Goal: Task Accomplishment & Management: Use online tool/utility

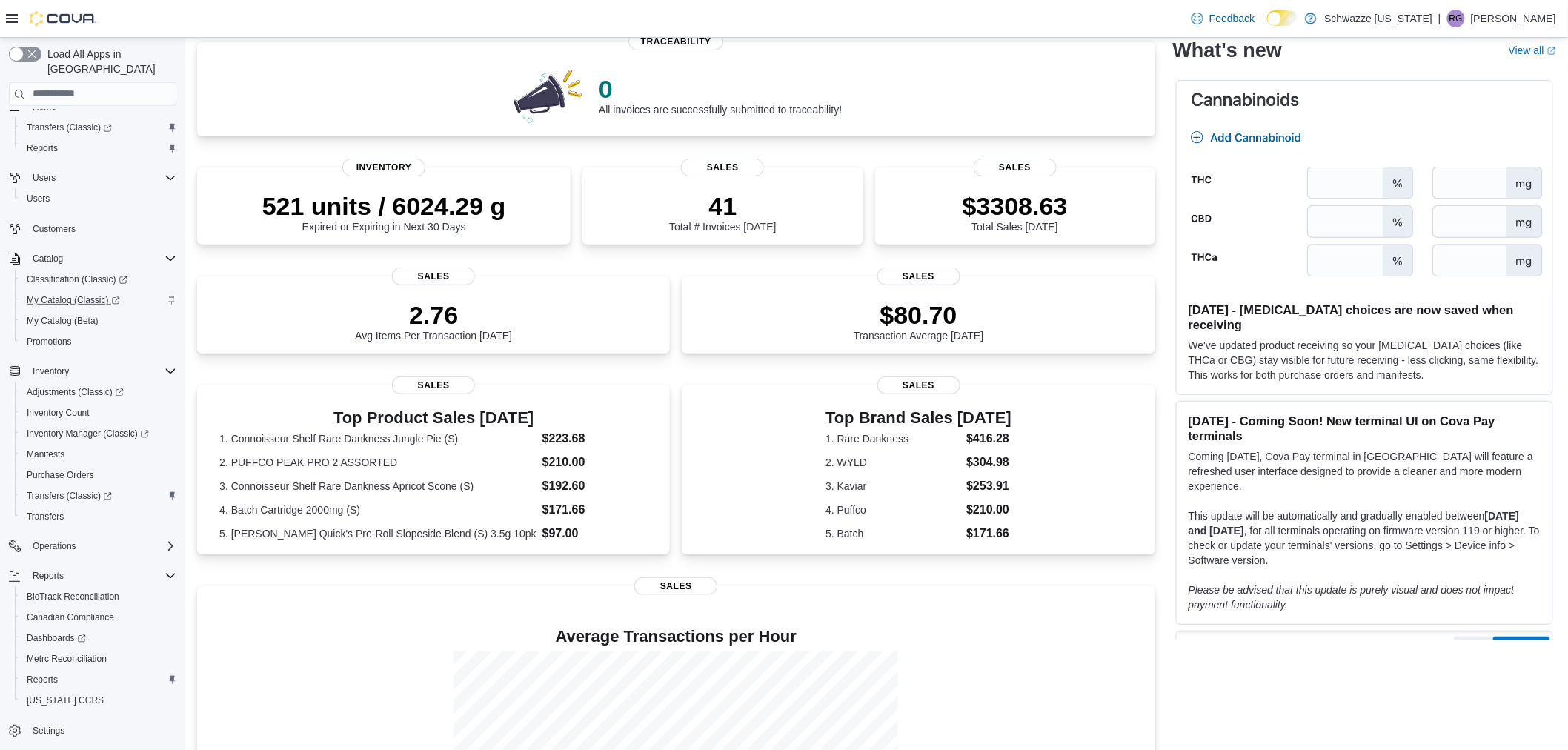
scroll to position [165, 0]
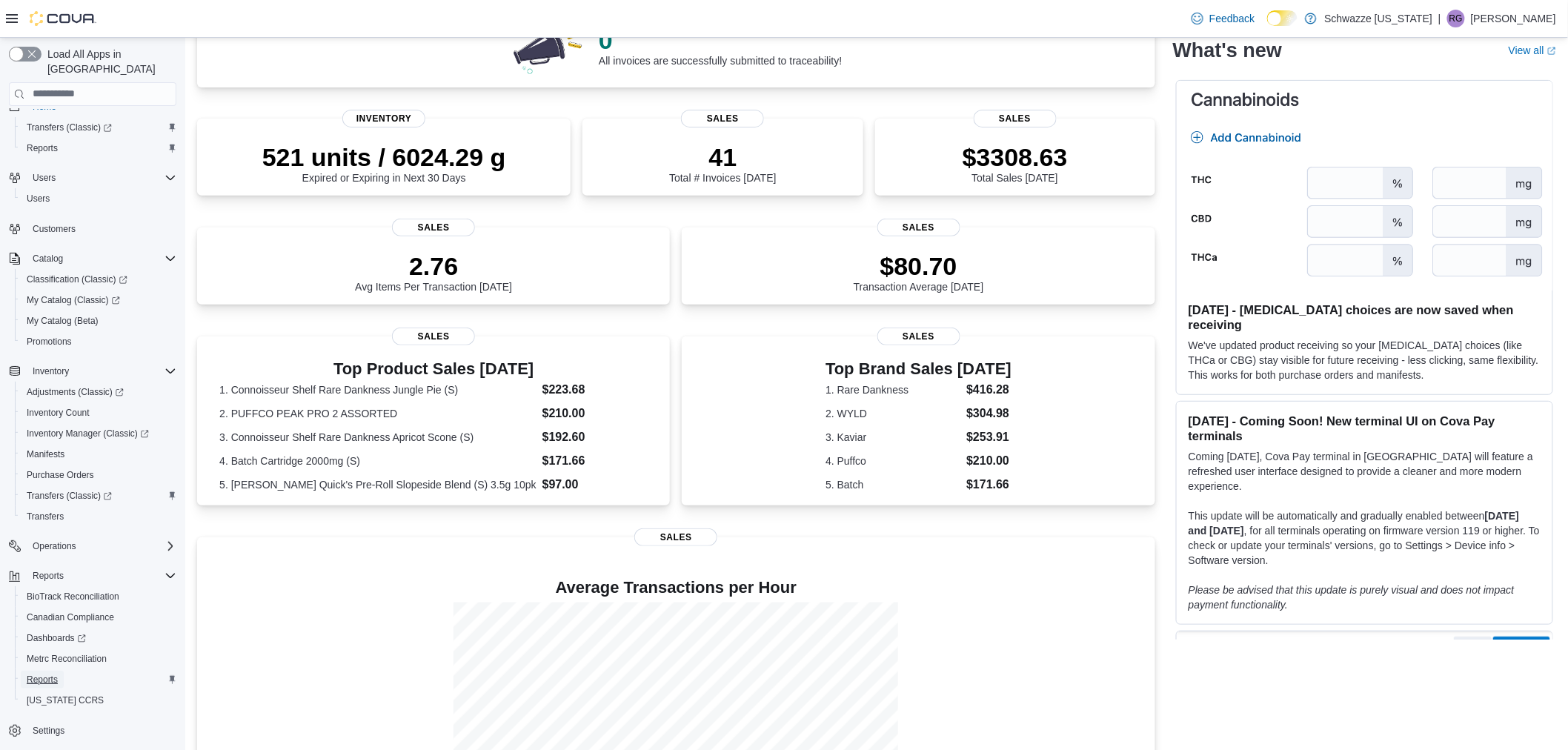
click at [43, 674] on span "Reports" at bounding box center [42, 679] width 31 height 12
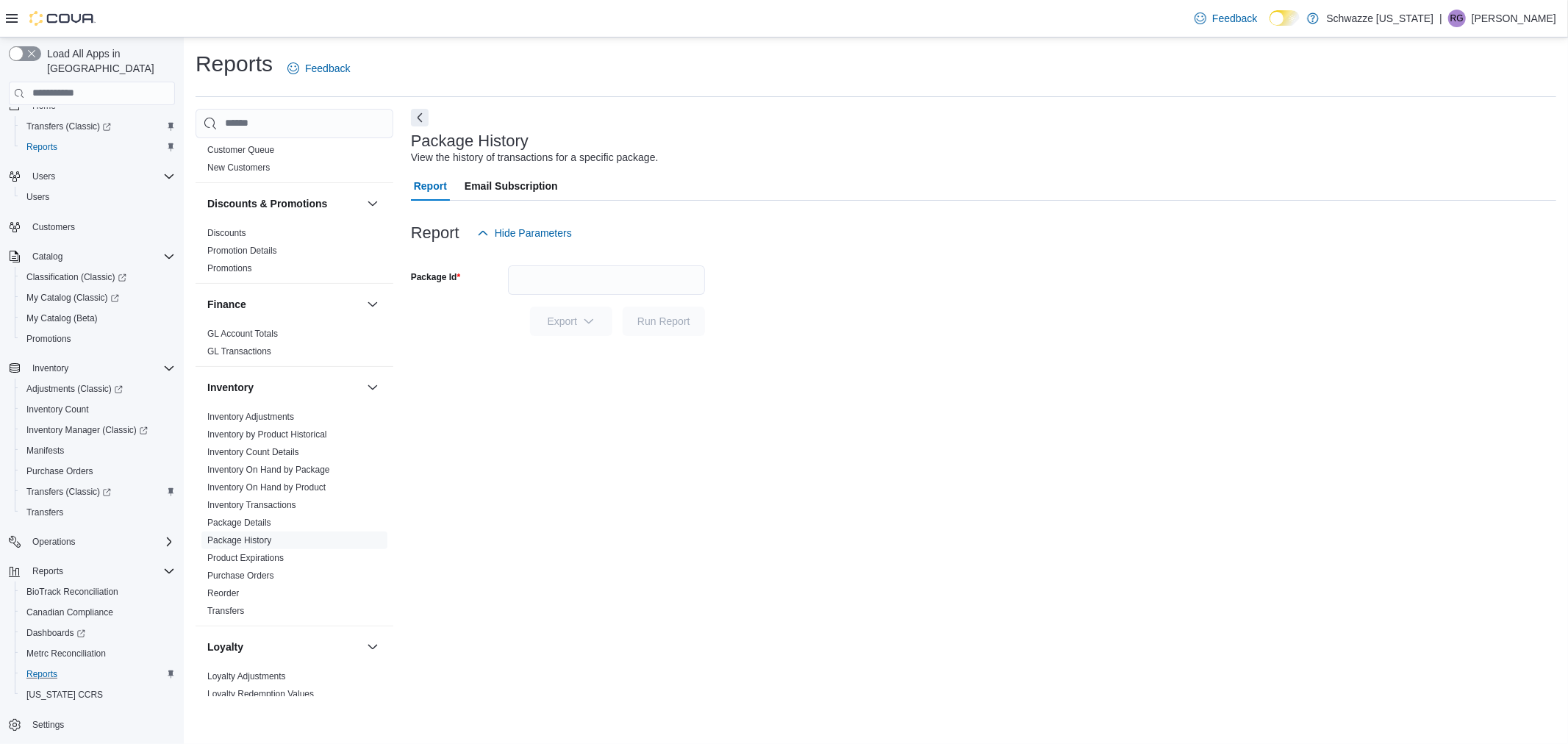
scroll to position [245, 0]
click at [654, 273] on input "Package Id" at bounding box center [606, 280] width 197 height 29
paste input "********"
click at [649, 340] on div at bounding box center [984, 344] width 1145 height 18
drag, startPoint x: 571, startPoint y: 318, endPoint x: 687, endPoint y: 297, distance: 117.9
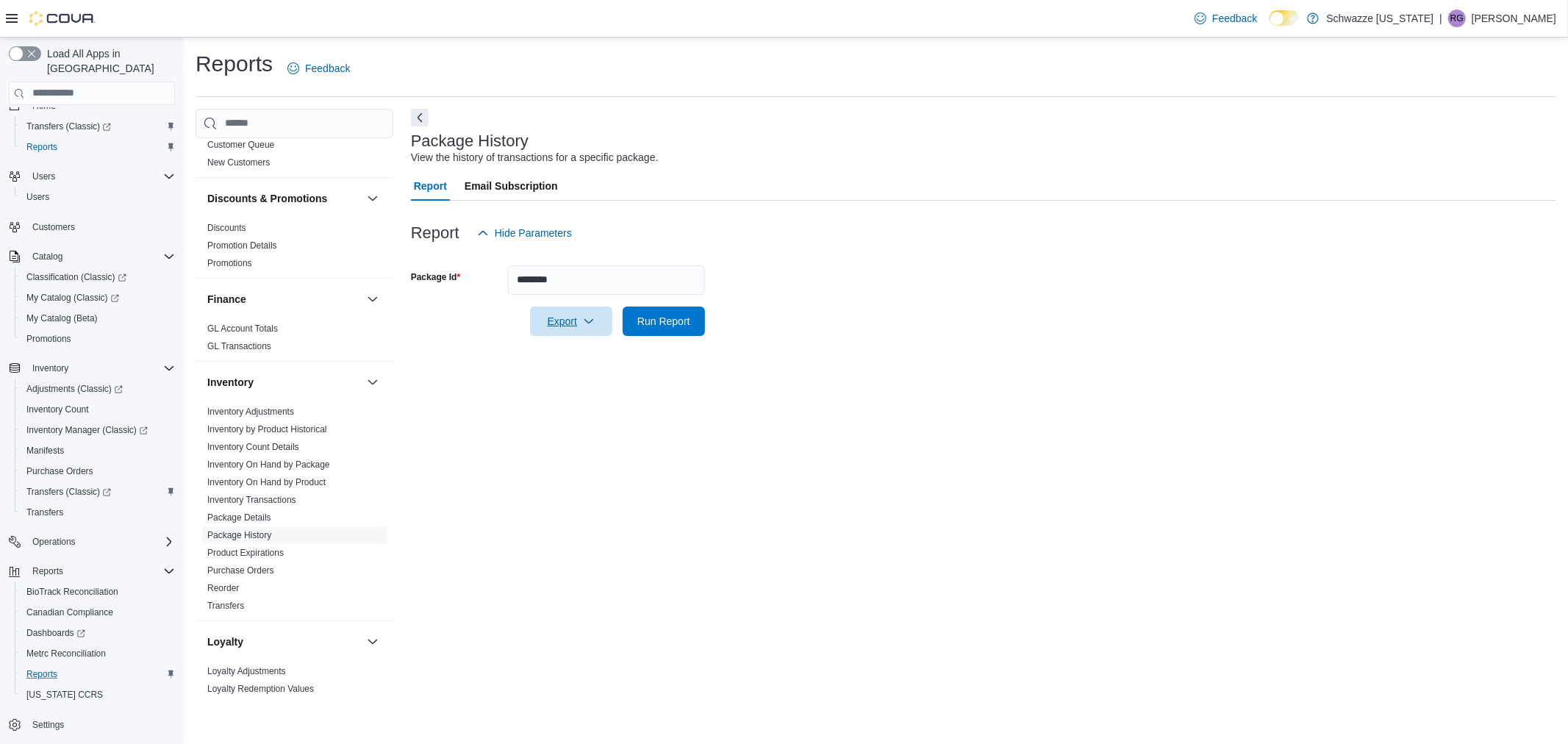
click at [687, 289] on form "Package Id ******** Export Run Report" at bounding box center [984, 291] width 1145 height 88
click at [678, 321] on span "Run Report" at bounding box center [664, 321] width 53 height 15
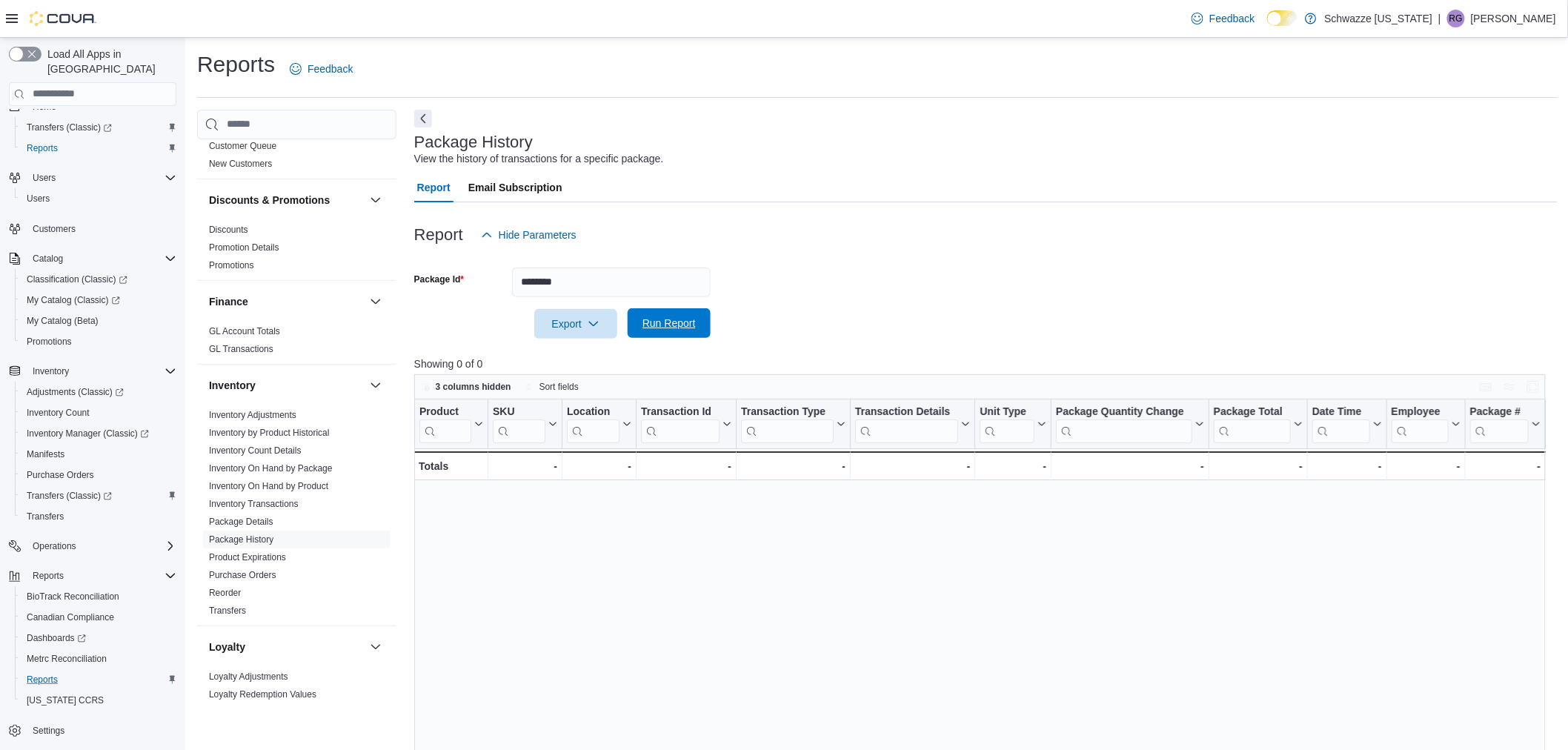
click at [684, 330] on span "Run Report" at bounding box center [669, 322] width 65 height 30
click at [575, 280] on input "********" at bounding box center [611, 282] width 199 height 30
click at [627, 309] on button "Run Report" at bounding box center [669, 323] width 83 height 30
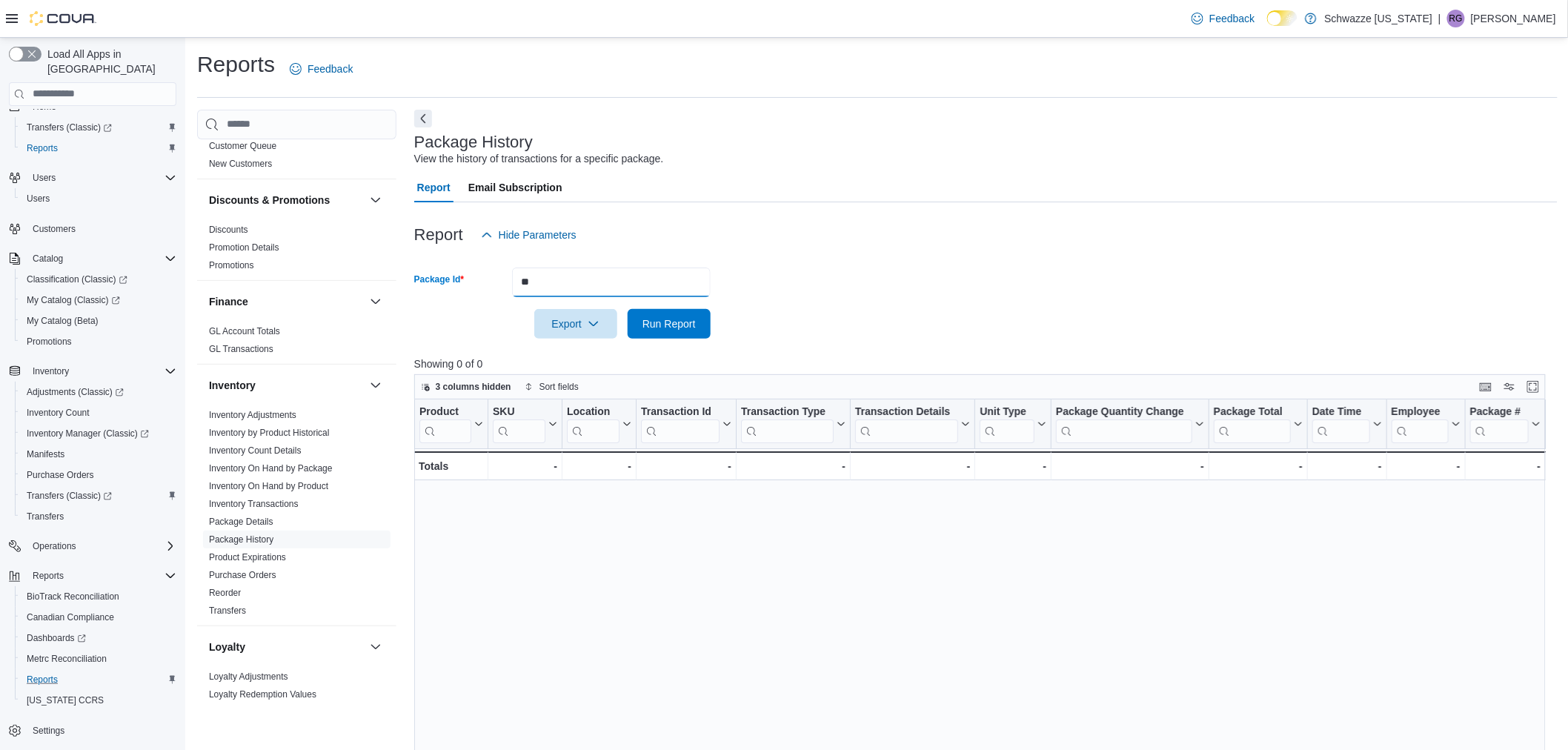
type input "*"
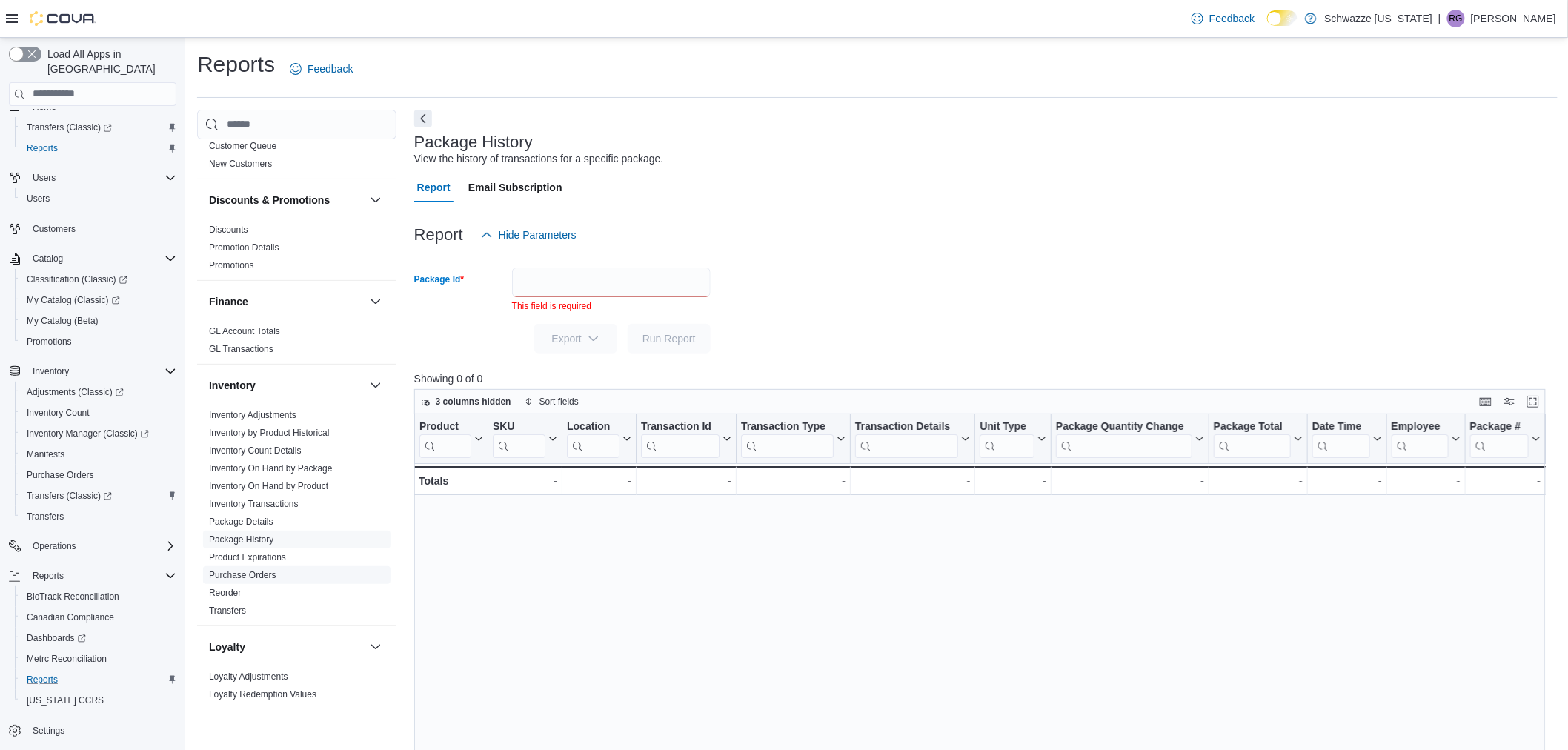
click at [275, 575] on link "Purchase Orders" at bounding box center [243, 575] width 67 height 11
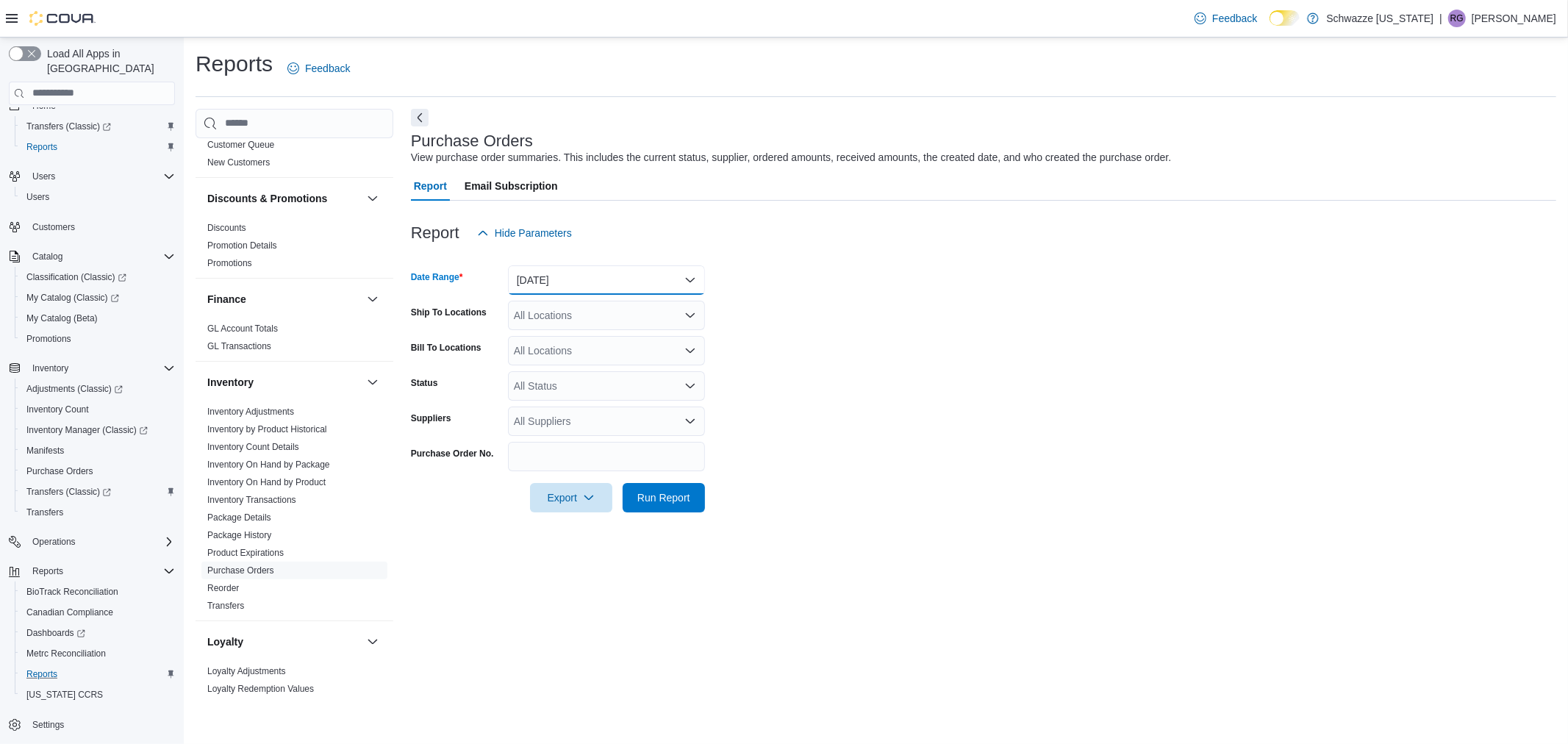
click at [586, 281] on button "[DATE]" at bounding box center [606, 280] width 197 height 29
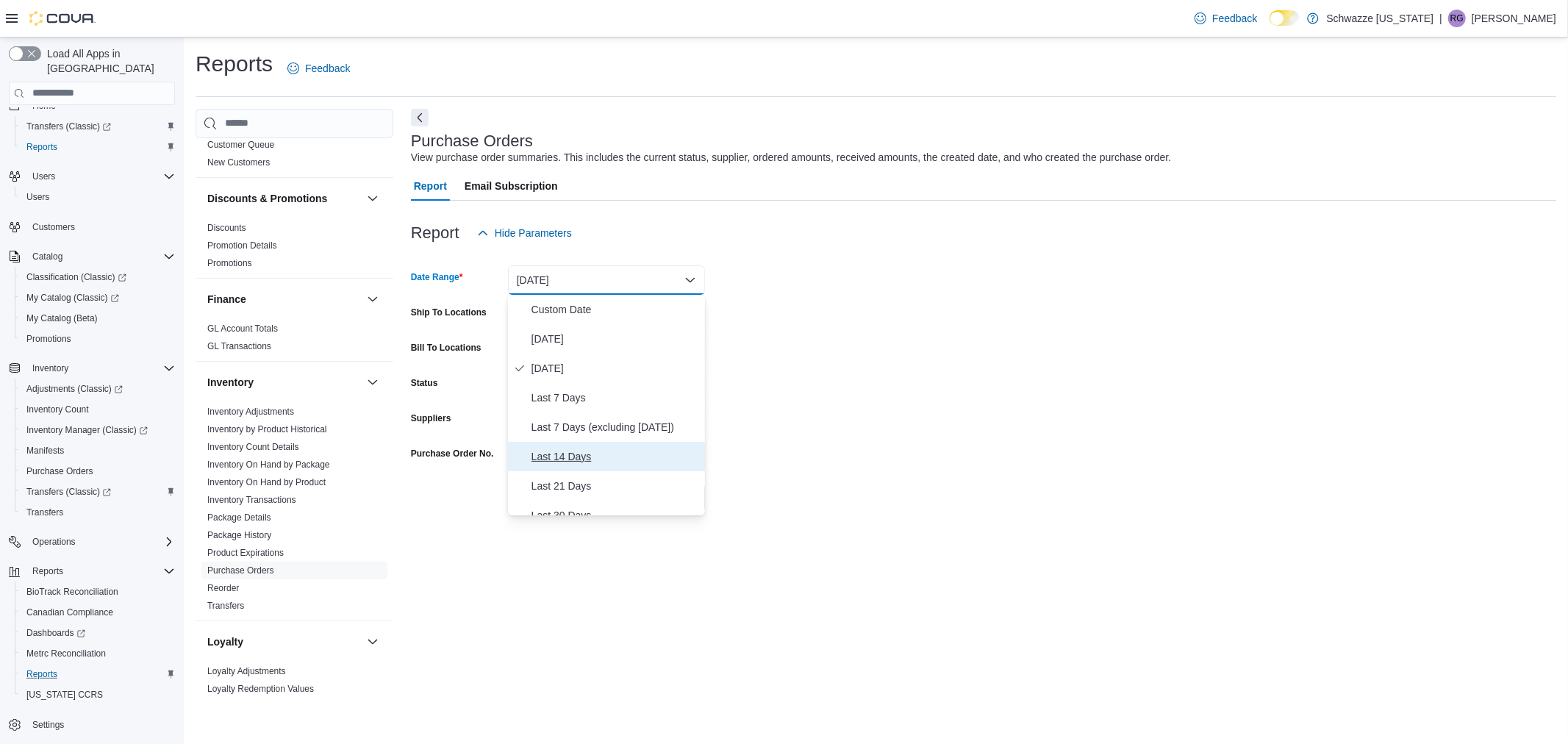
click at [582, 447] on button "Last 14 Days" at bounding box center [606, 456] width 197 height 29
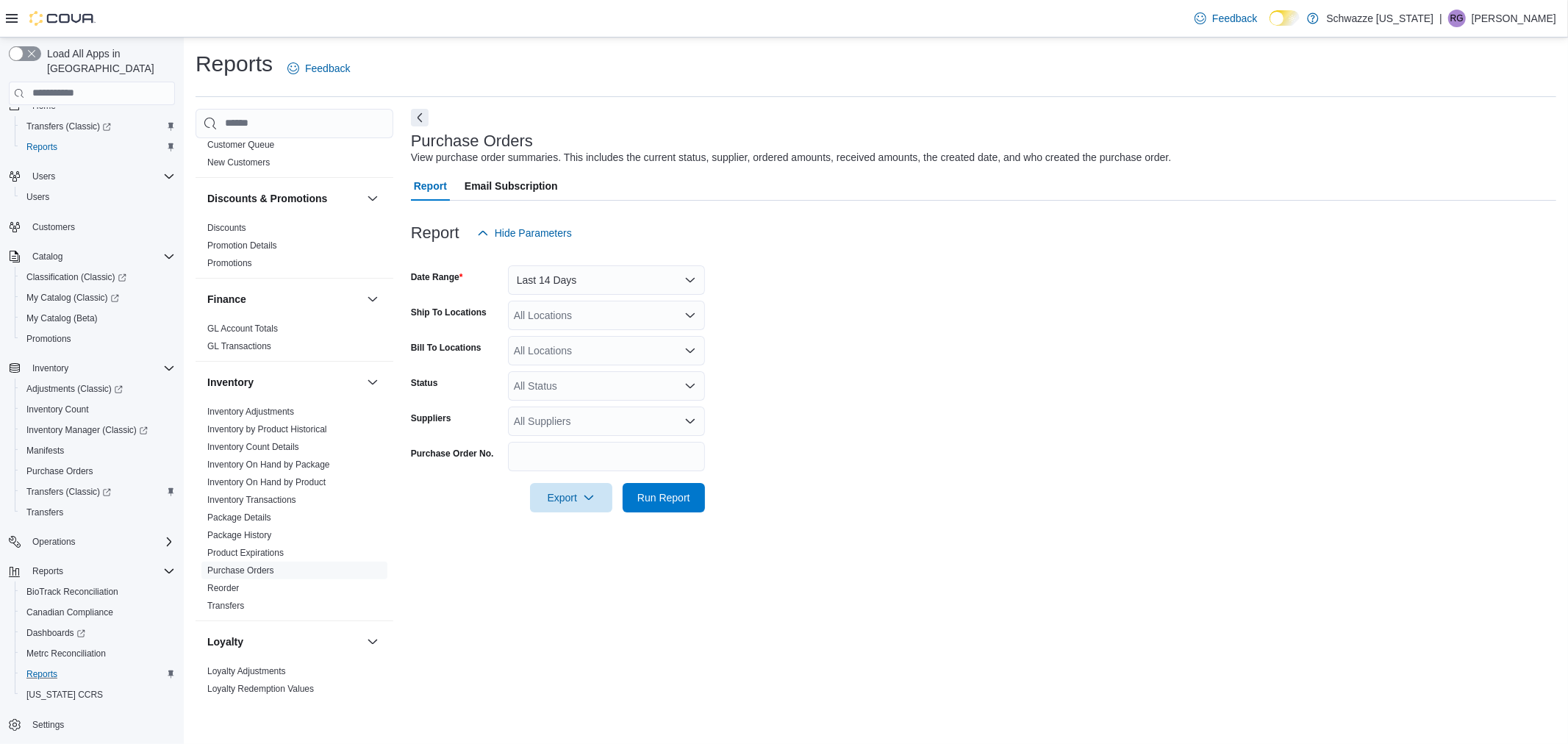
drag, startPoint x: 850, startPoint y: 393, endPoint x: 794, endPoint y: 371, distance: 60.2
click at [849, 392] on form "Date Range Last 14 Days Ship To Locations All Locations Bill To Locations All L…" at bounding box center [984, 380] width 1145 height 265
click at [532, 311] on div "All Locations" at bounding box center [606, 315] width 197 height 29
type input "***"
click at [583, 344] on span "SB - [GEOGRAPHIC_DATA]" at bounding box center [612, 339] width 131 height 15
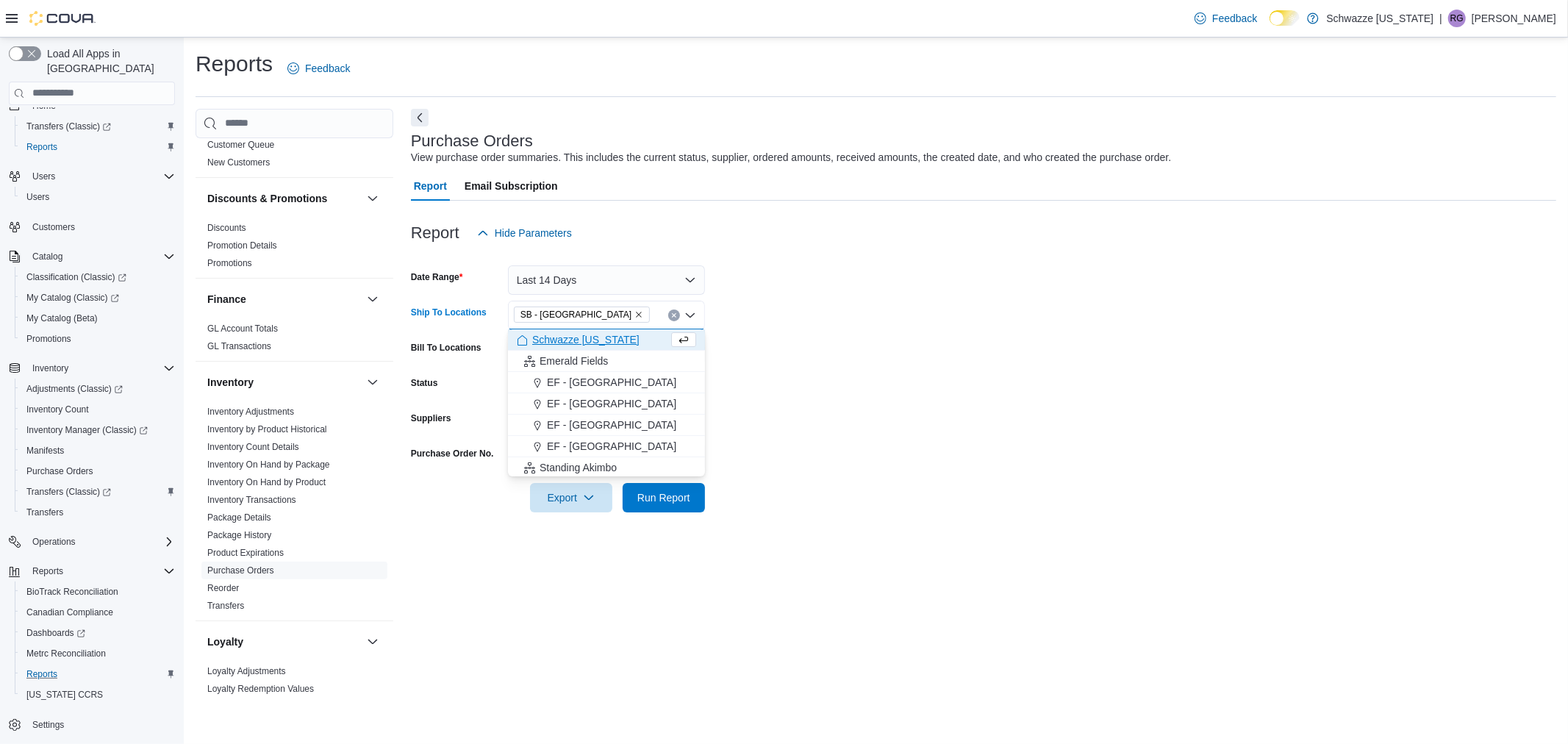
click at [524, 344] on icon "Choose from the following options" at bounding box center [522, 341] width 12 height 12
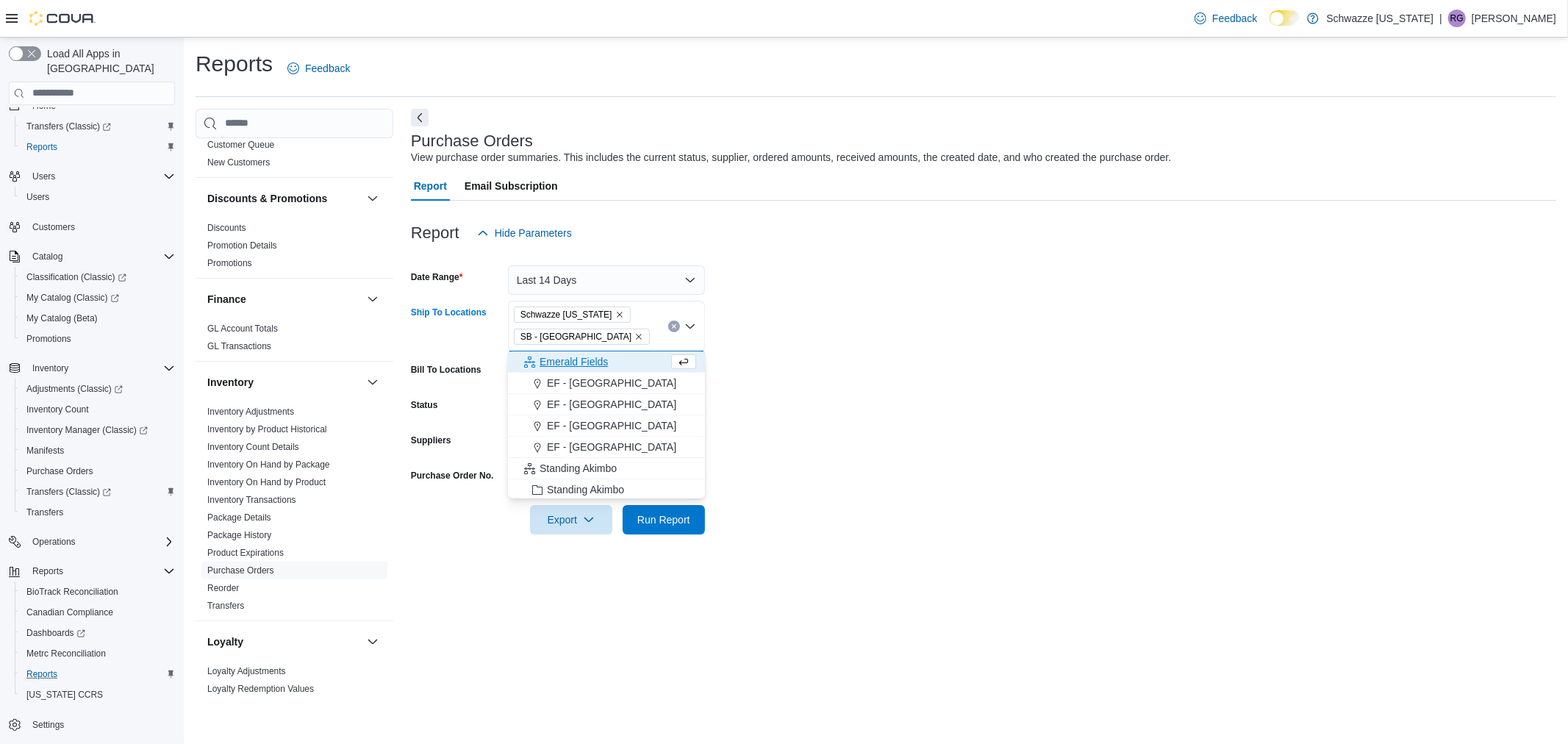
click at [635, 336] on icon "Remove SB - Manitou Springs from selection in this group" at bounding box center [639, 336] width 9 height 9
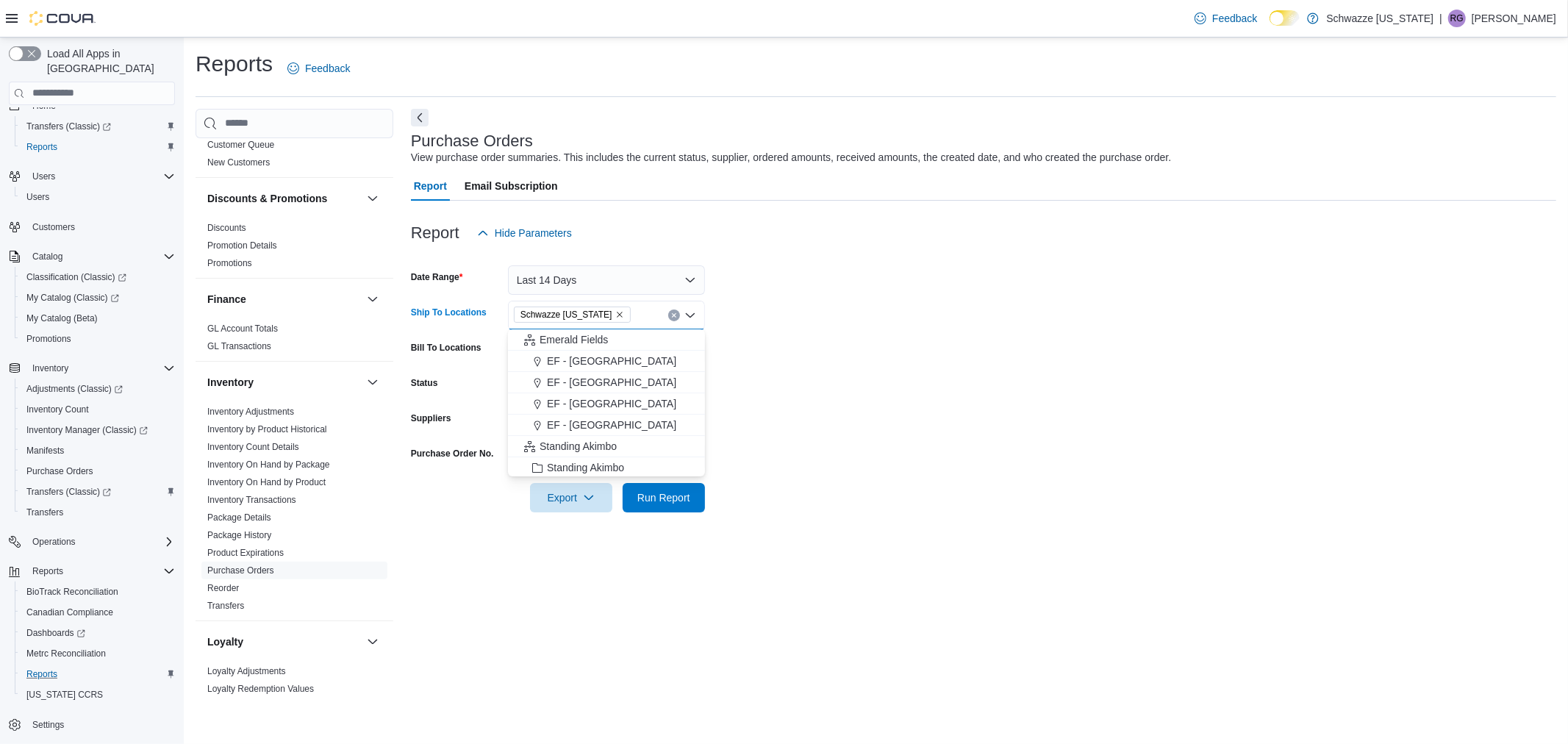
click at [828, 340] on form "Date Range Last 14 Days Ship To Locations [GEOGRAPHIC_DATA] [US_STATE] Combo bo…" at bounding box center [984, 380] width 1145 height 265
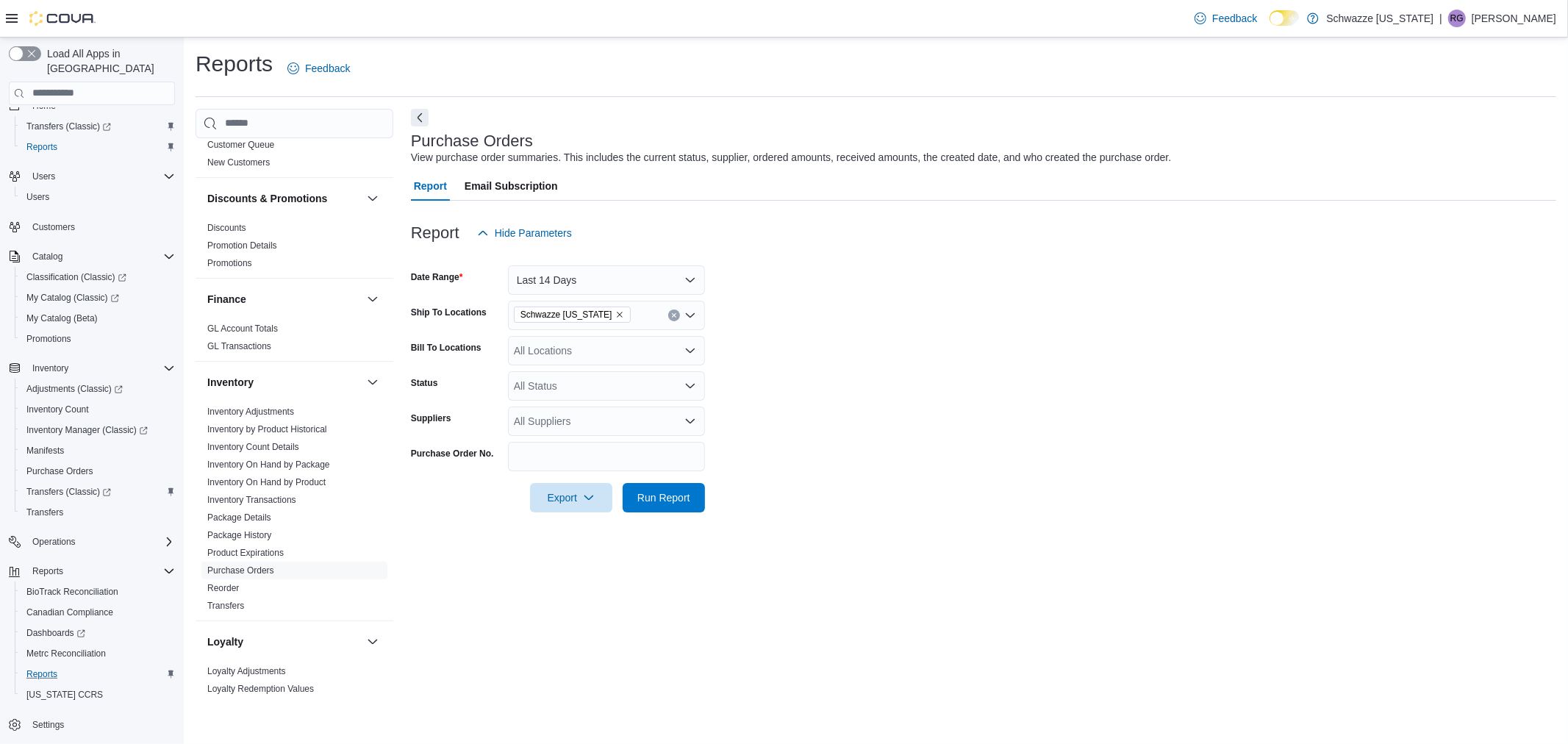
click at [558, 362] on div "All Locations" at bounding box center [606, 350] width 197 height 29
click at [562, 360] on div "******* Combo box. Selected. luvbuds. Selected. Combo box input. All Locations.…" at bounding box center [606, 350] width 197 height 29
click at [562, 360] on div "*******" at bounding box center [606, 350] width 197 height 29
click at [929, 318] on form "Date Range Last 14 Days Ship To Locations [GEOGRAPHIC_DATA] [US_STATE] Bill To …" at bounding box center [984, 380] width 1145 height 265
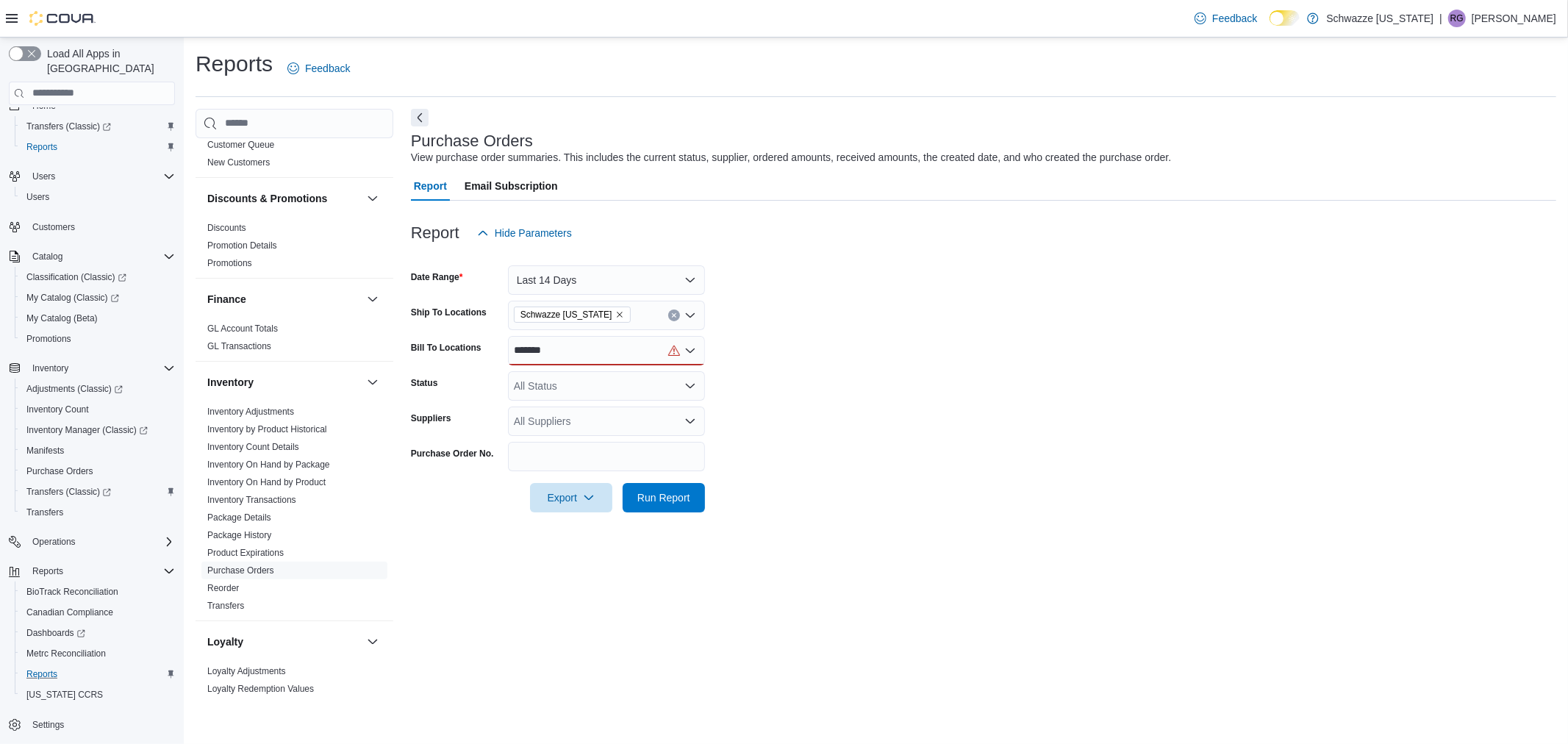
click at [700, 348] on div "*******" at bounding box center [606, 350] width 197 height 29
click at [636, 352] on div "******* Combo box. Selected. luvbuds. Selected. Combo box input. All Locations.…" at bounding box center [606, 350] width 197 height 29
click at [636, 352] on div "*******" at bounding box center [606, 350] width 197 height 29
click at [906, 352] on form "Date Range Last 14 Days Ship To Locations [GEOGRAPHIC_DATA] [US_STATE] Bill To …" at bounding box center [984, 380] width 1145 height 265
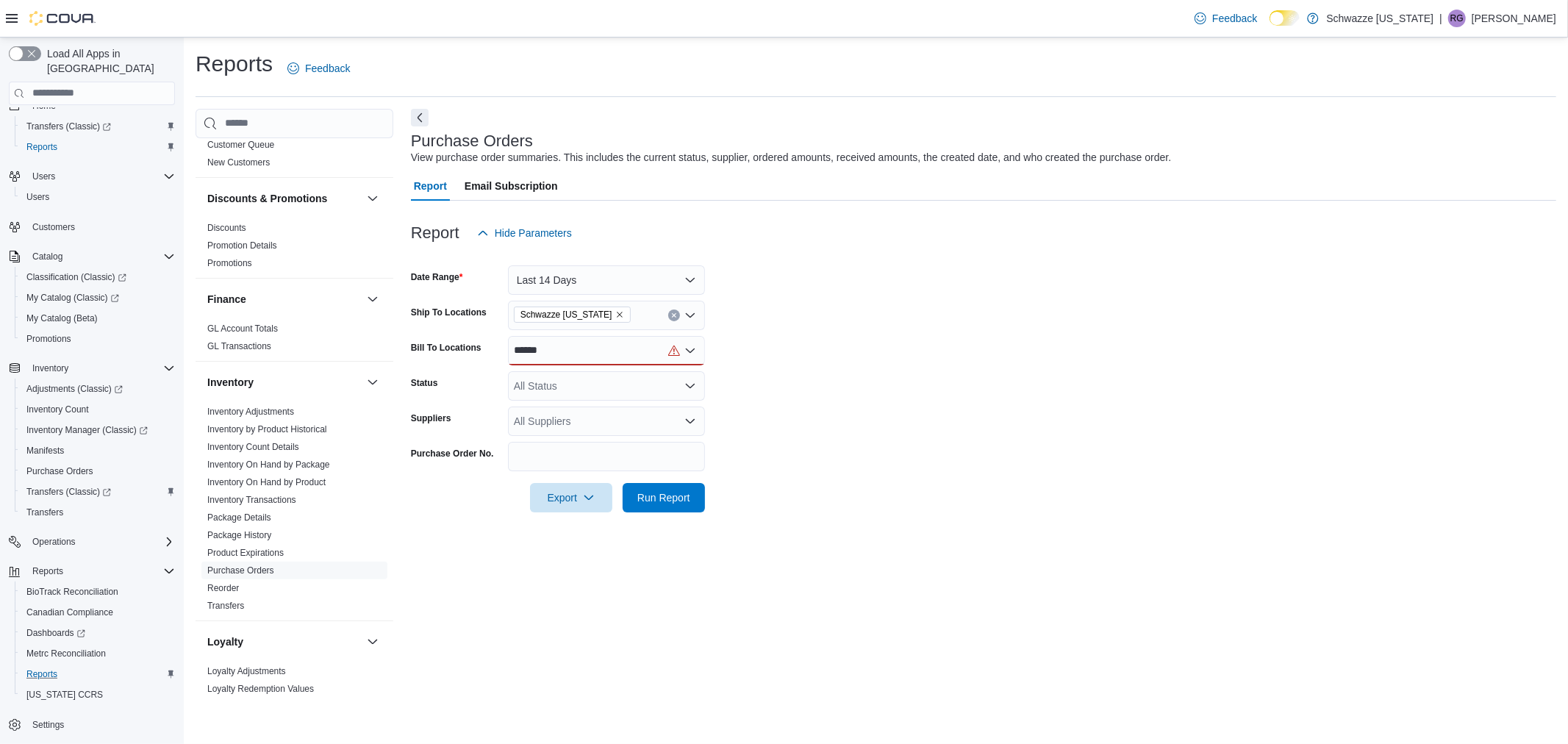
click at [566, 346] on div "******" at bounding box center [606, 350] width 197 height 29
type input "*"
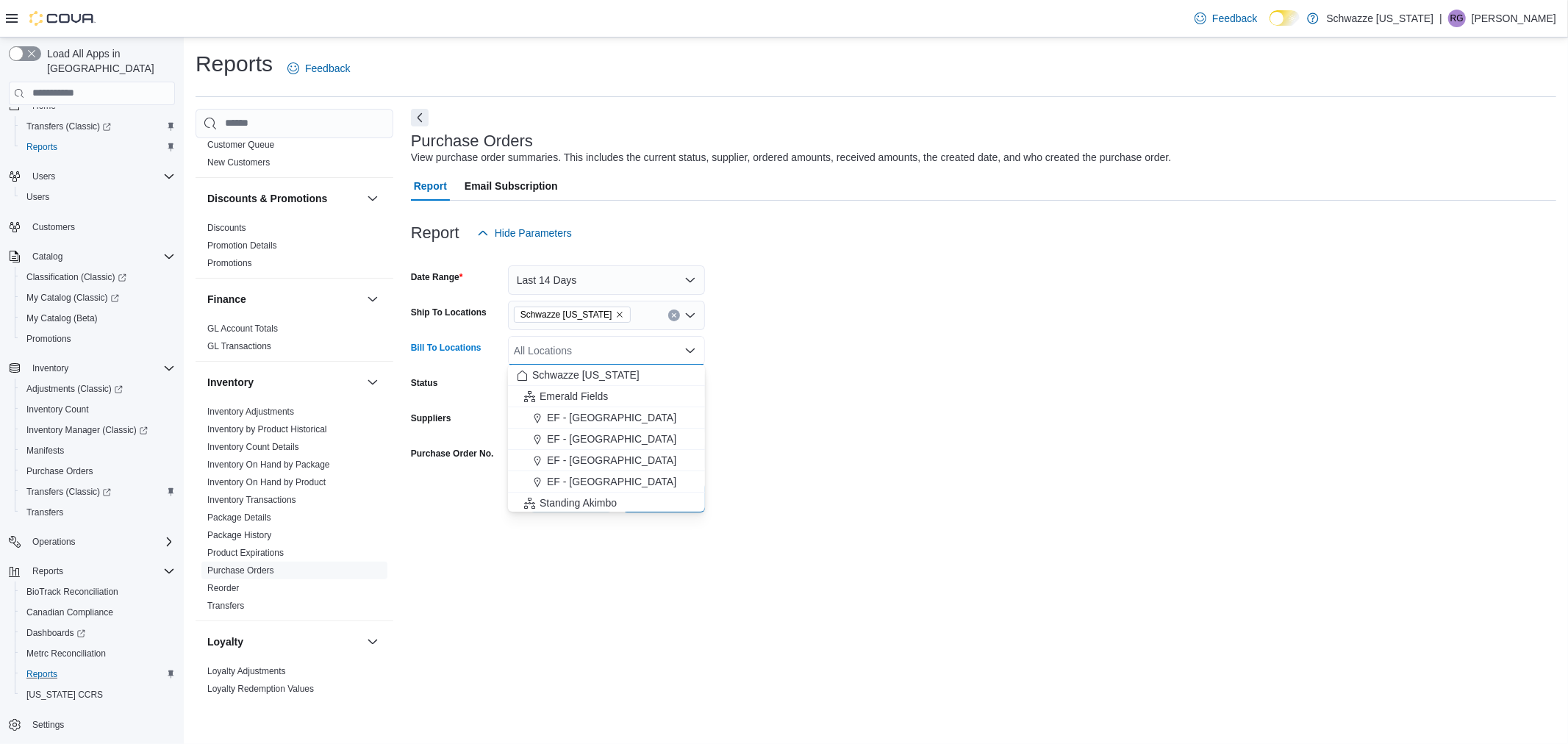
drag, startPoint x: 872, startPoint y: 319, endPoint x: 626, endPoint y: 296, distance: 247.1
click at [865, 319] on form "Date Range Last 14 Days Ship To Locations [GEOGRAPHIC_DATA] [US_STATE] Bill To …" at bounding box center [984, 380] width 1145 height 265
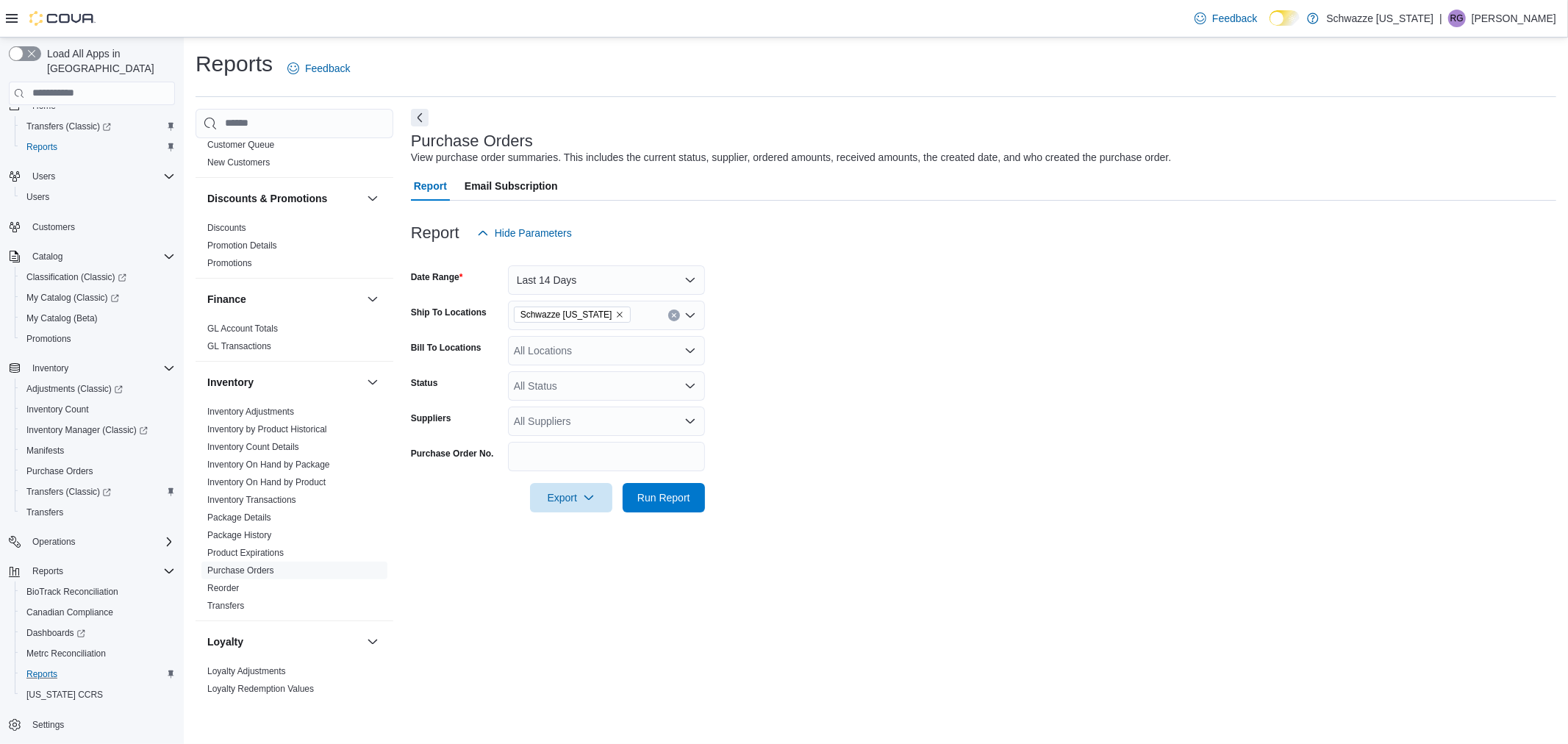
click at [615, 317] on icon "Remove Schwazze Colorado from selection in this group" at bounding box center [620, 314] width 9 height 9
type input "*******"
click at [604, 329] on button "SB - [GEOGRAPHIC_DATA]" at bounding box center [606, 340] width 197 height 21
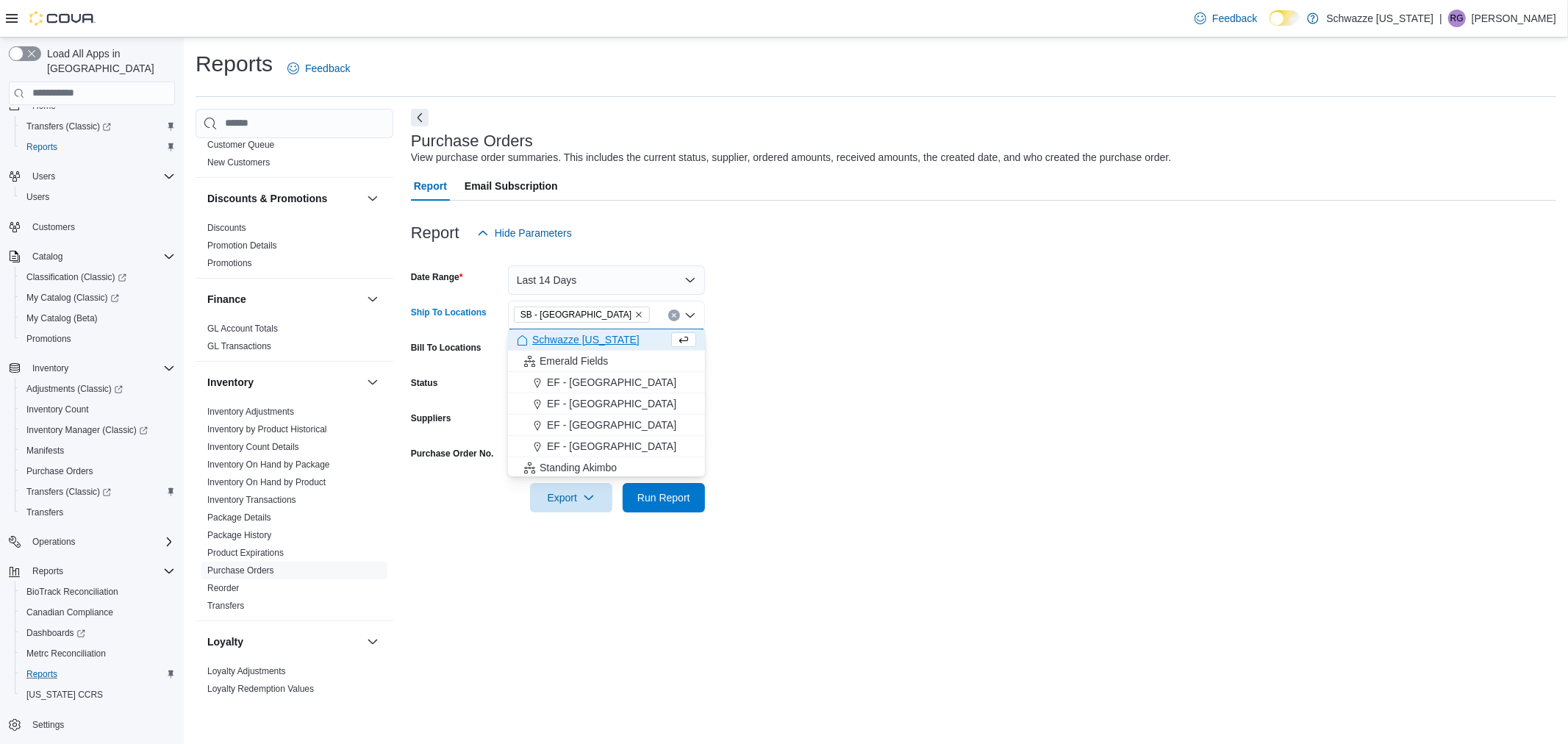
click at [570, 346] on span "Schwazze [US_STATE]" at bounding box center [586, 339] width 107 height 15
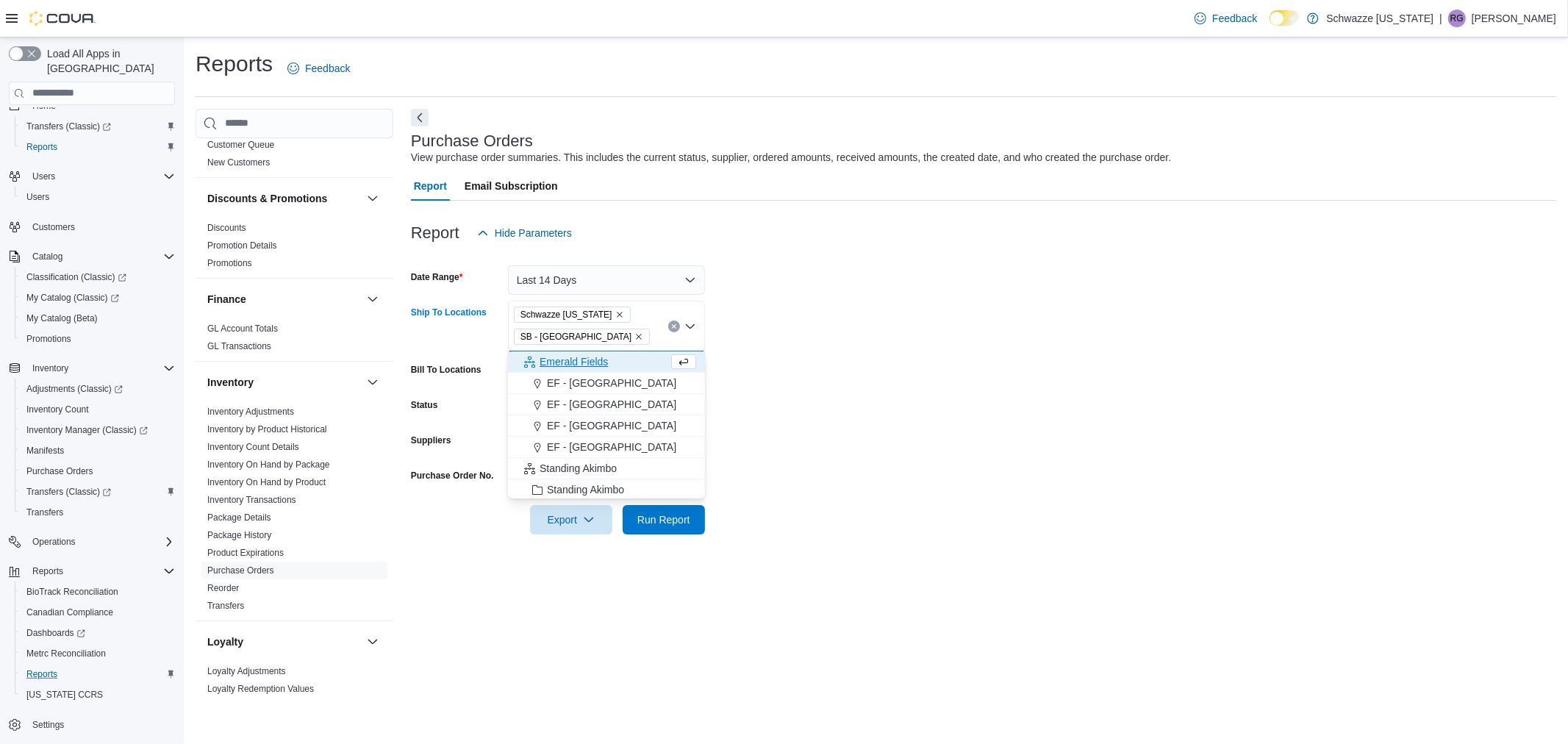
click at [615, 313] on icon "Remove Schwazze Colorado from selection in this group" at bounding box center [620, 314] width 9 height 9
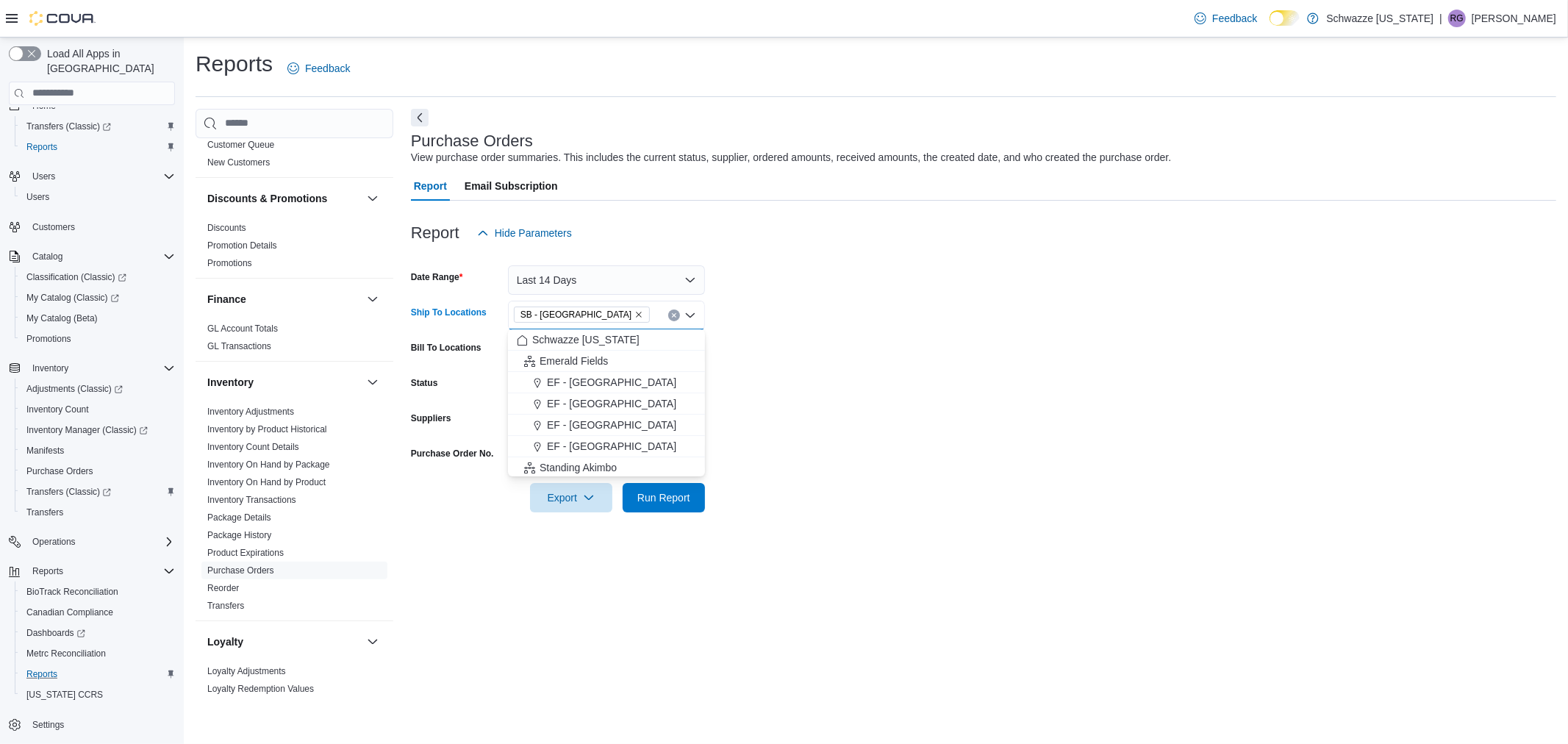
click at [956, 313] on form "Date Range Last 14 Days Ship To Locations SB - [GEOGRAPHIC_DATA] Combo box. Sel…" at bounding box center [984, 380] width 1145 height 265
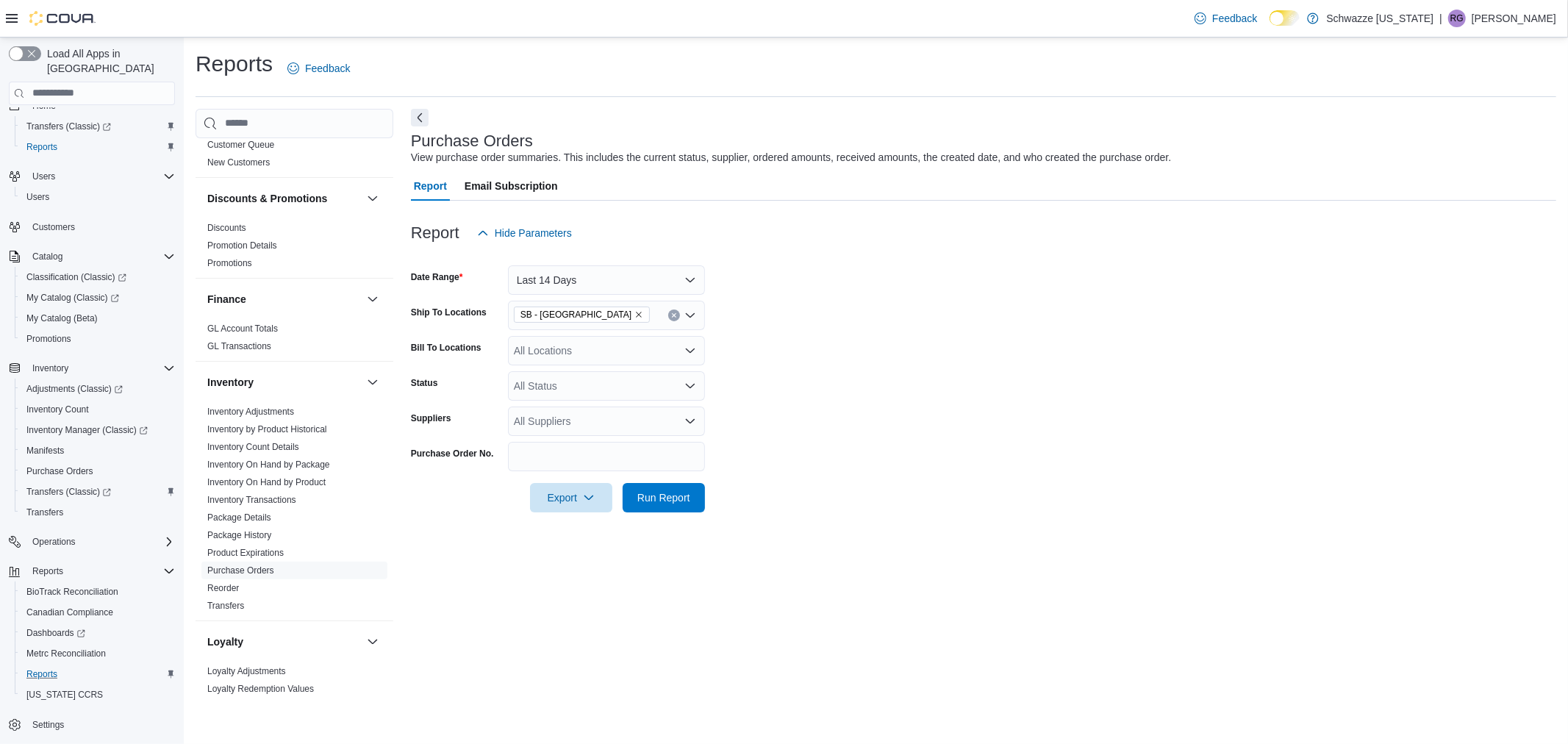
click at [629, 357] on div "All Locations" at bounding box center [606, 350] width 197 height 29
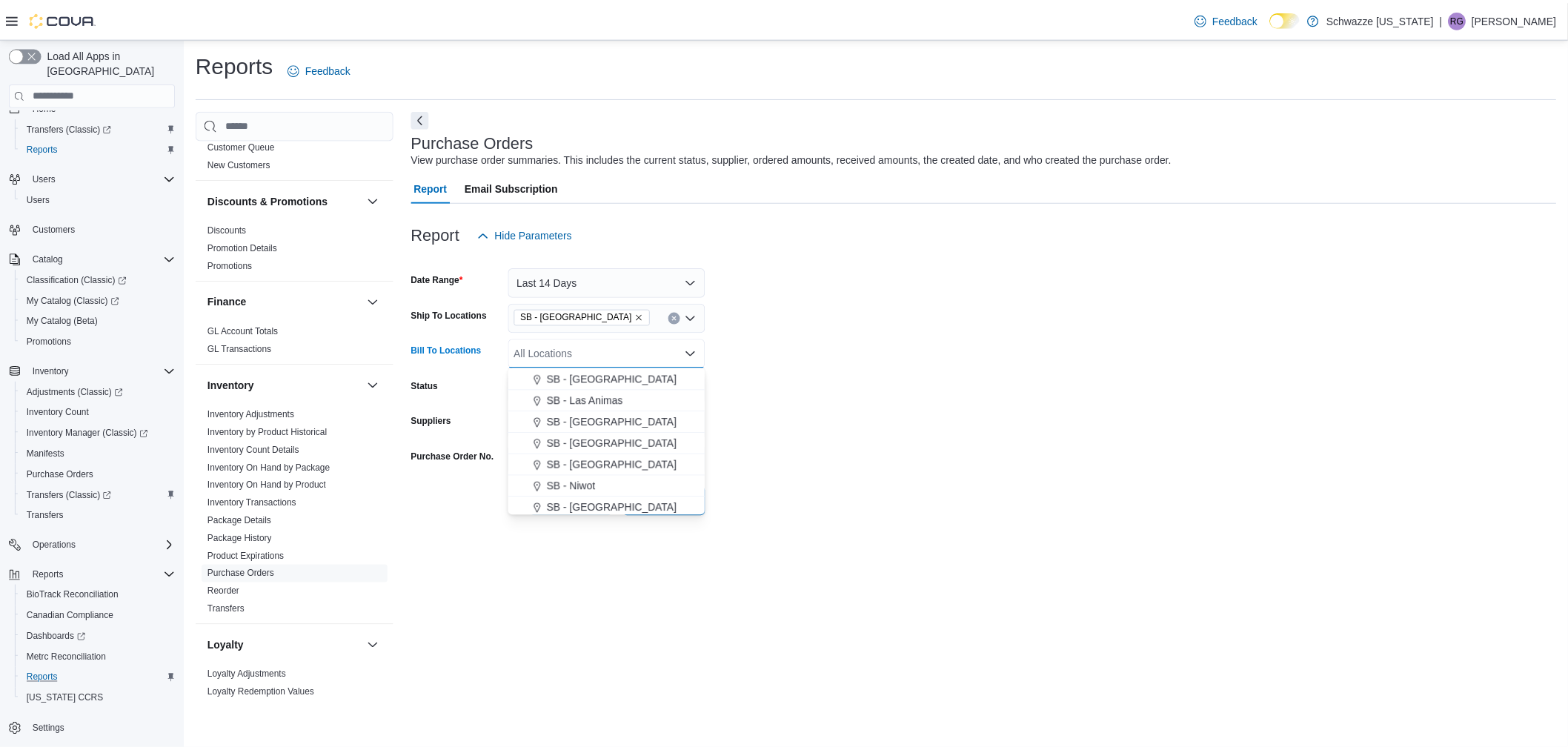
scroll to position [494, 0]
click at [608, 463] on span "SB - [GEOGRAPHIC_DATA]" at bounding box center [617, 464] width 132 height 15
click at [964, 401] on form "Date Range Last 14 Days Ship To Locations [GEOGRAPHIC_DATA] - [GEOGRAPHIC_DATA]…" at bounding box center [992, 383] width 1155 height 267
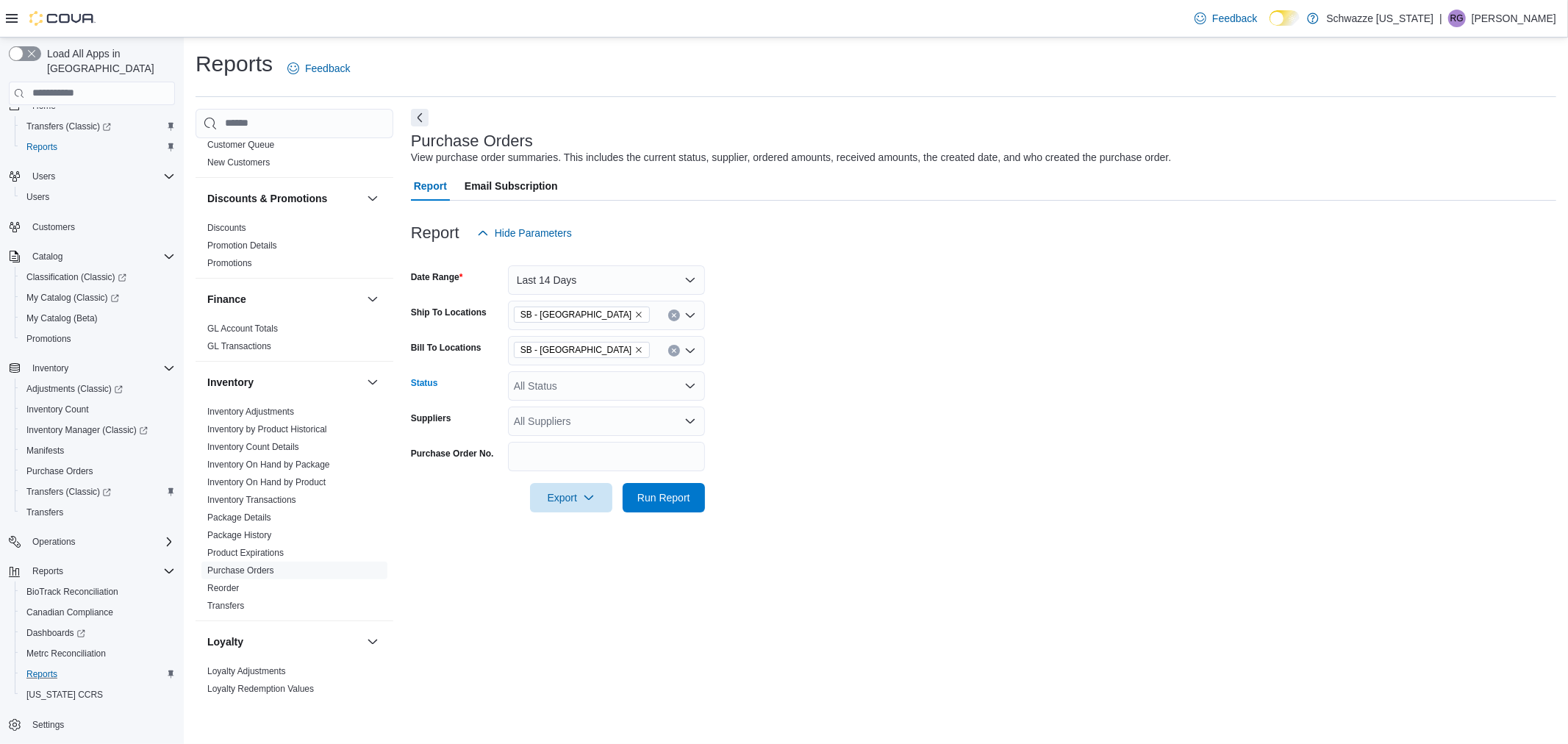
click at [654, 386] on div "All Status" at bounding box center [606, 385] width 197 height 29
drag, startPoint x: 924, startPoint y: 388, endPoint x: 730, endPoint y: 407, distance: 194.9
click at [917, 392] on form "Date Range Last 14 Days Ship To Locations SB - [GEOGRAPHIC_DATA] Bill To Locati…" at bounding box center [984, 380] width 1145 height 265
click at [594, 428] on div "All Suppliers" at bounding box center [606, 421] width 197 height 29
type input "******"
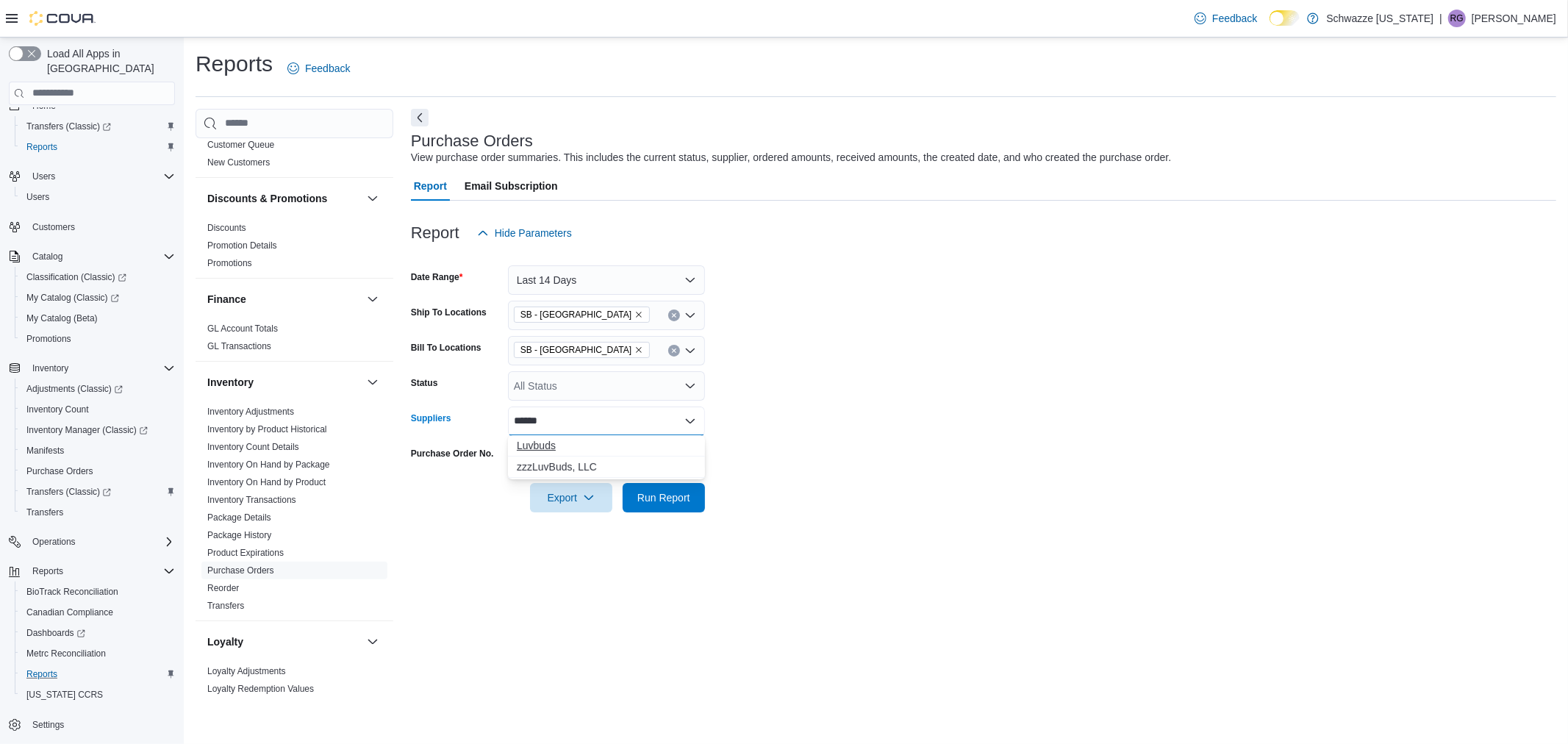
click at [601, 450] on span "Luvbuds" at bounding box center [606, 446] width 179 height 15
drag, startPoint x: 897, startPoint y: 439, endPoint x: 880, endPoint y: 444, distance: 17.7
click at [898, 439] on form "Date Range Last 14 Days Ship To Locations SB - [GEOGRAPHIC_DATA] Bill To Locati…" at bounding box center [984, 380] width 1145 height 265
click at [686, 518] on div at bounding box center [984, 521] width 1145 height 18
click at [690, 495] on span "Run Report" at bounding box center [663, 496] width 65 height 29
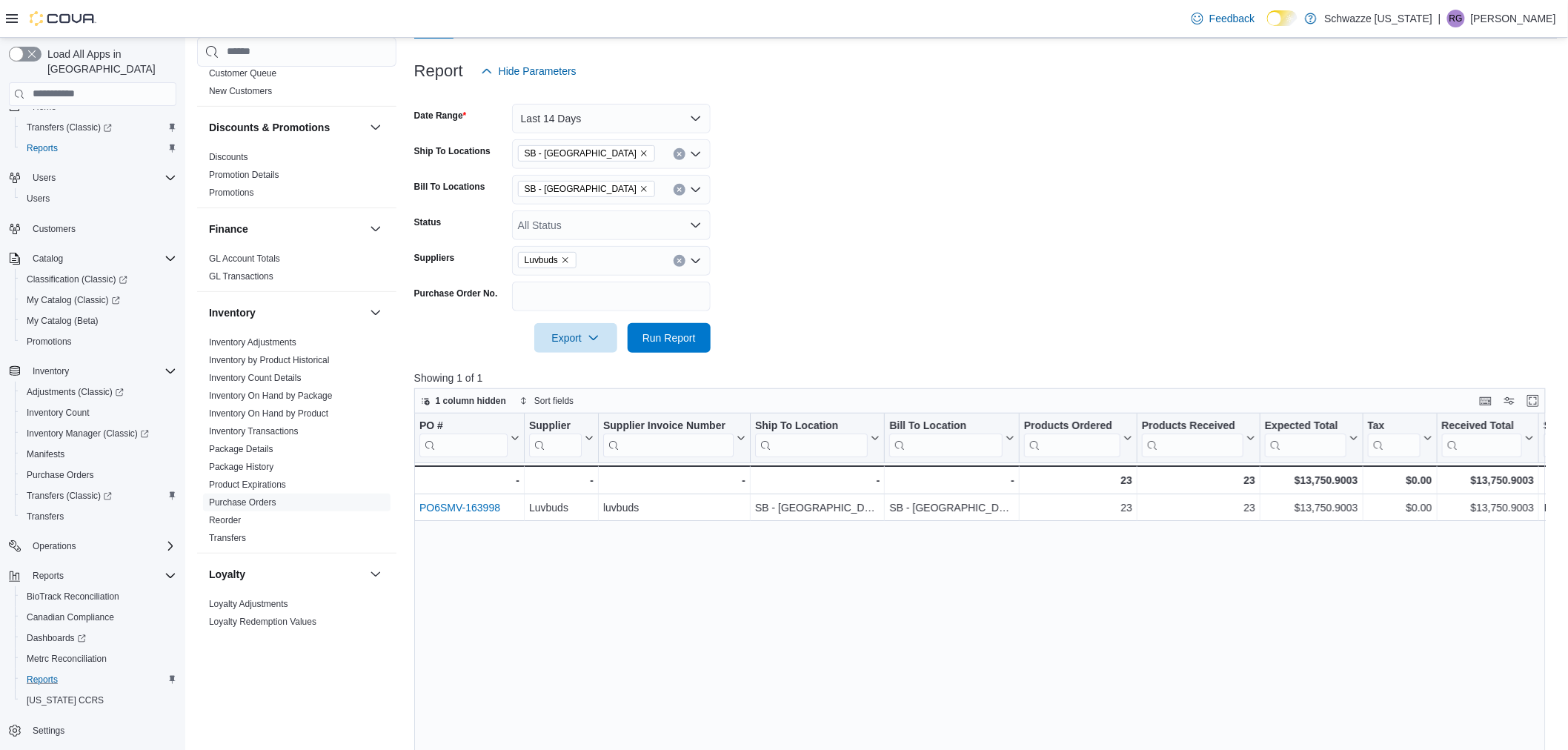
scroll to position [247, 0]
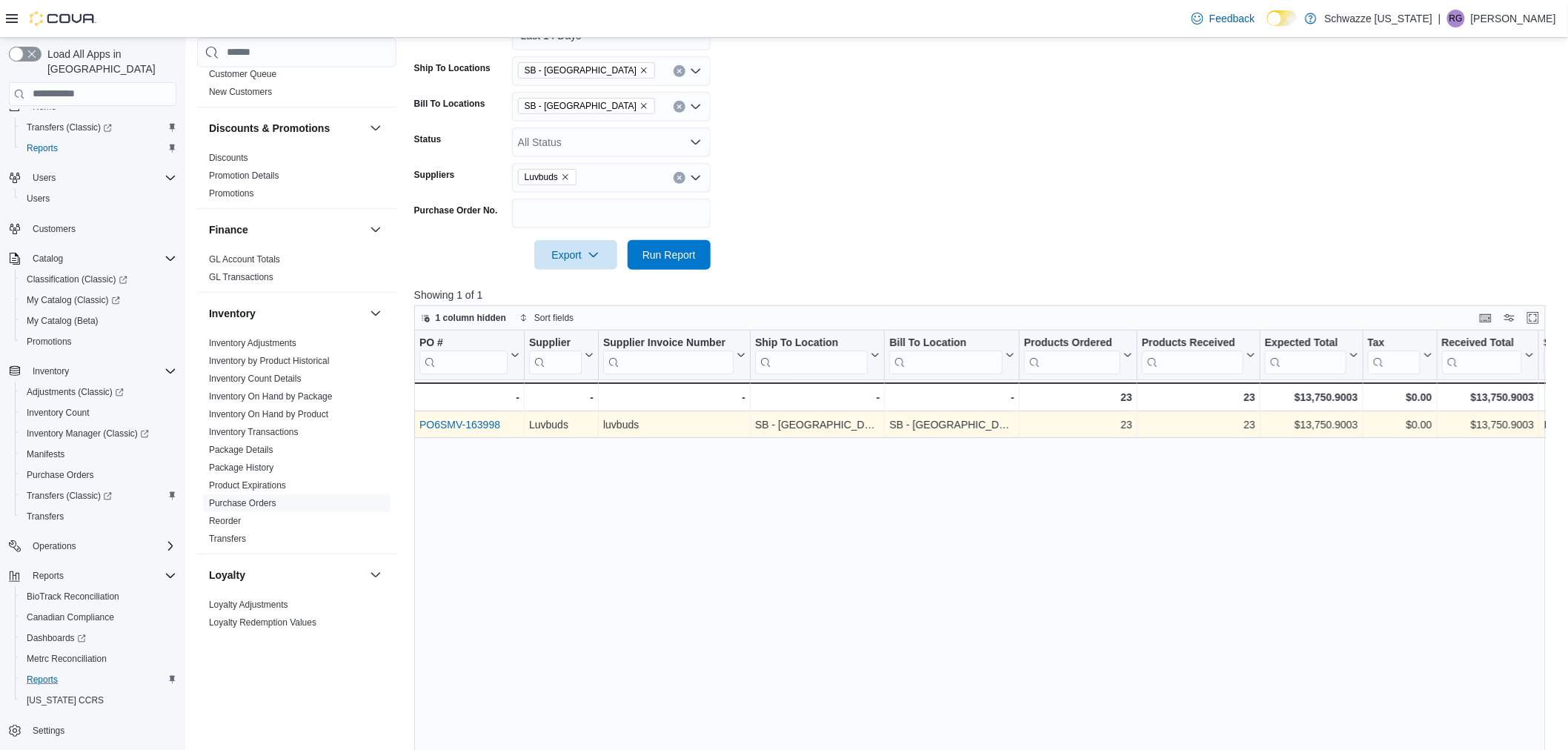
click at [464, 422] on link "PO6SMV-163998" at bounding box center [460, 424] width 81 height 12
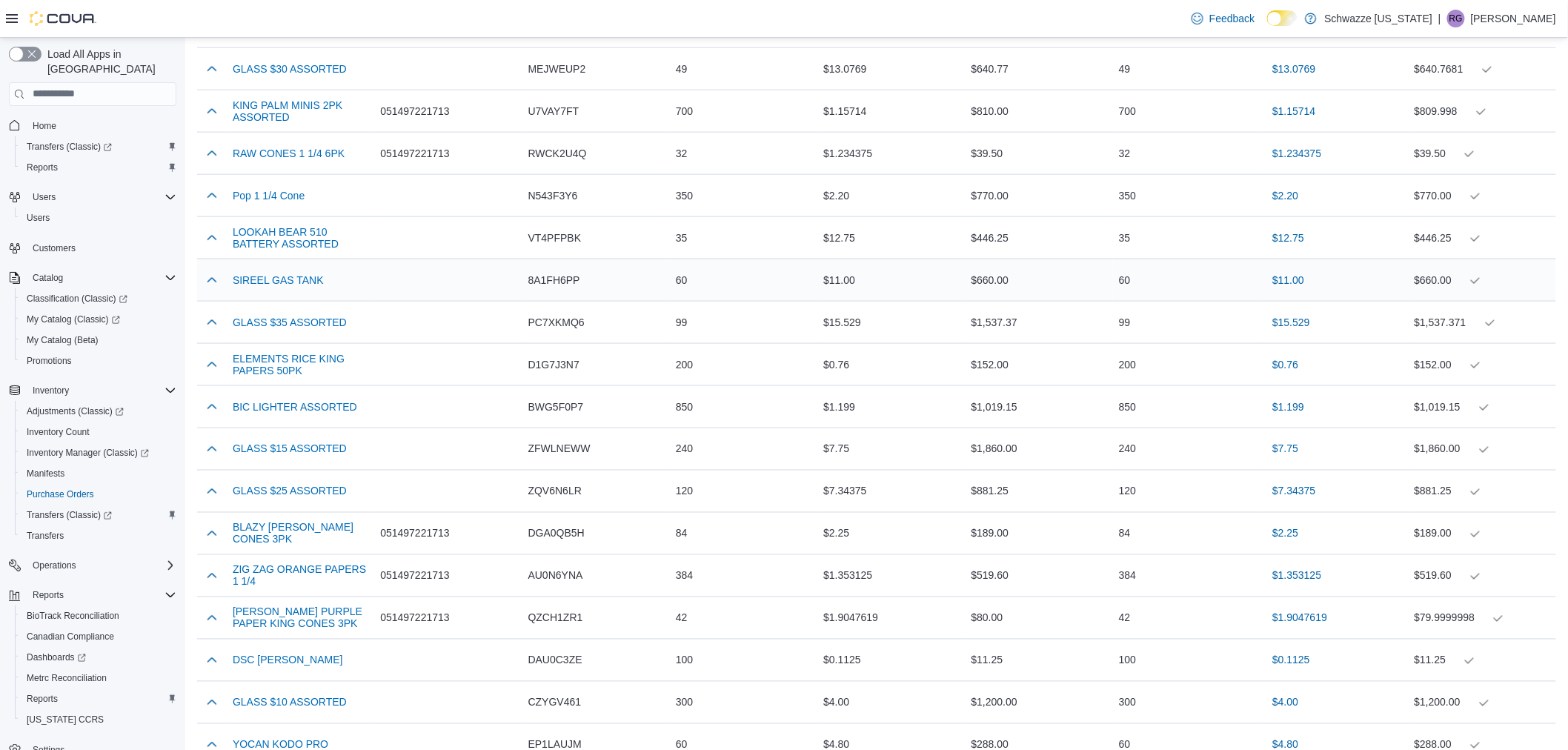
scroll to position [906, 0]
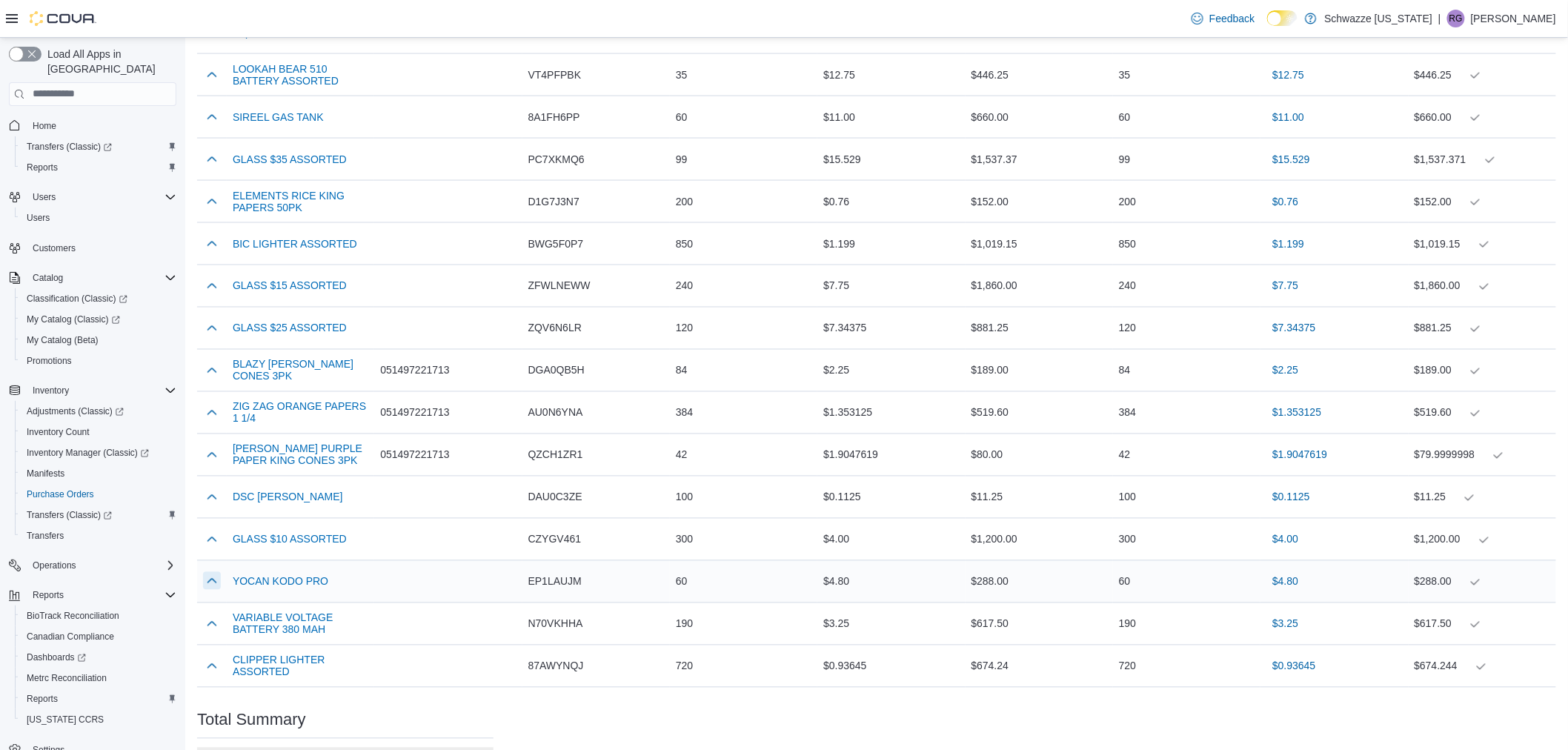
click at [220, 580] on div at bounding box center [211, 582] width 30 height 30
click at [217, 581] on button "button" at bounding box center [212, 581] width 18 height 18
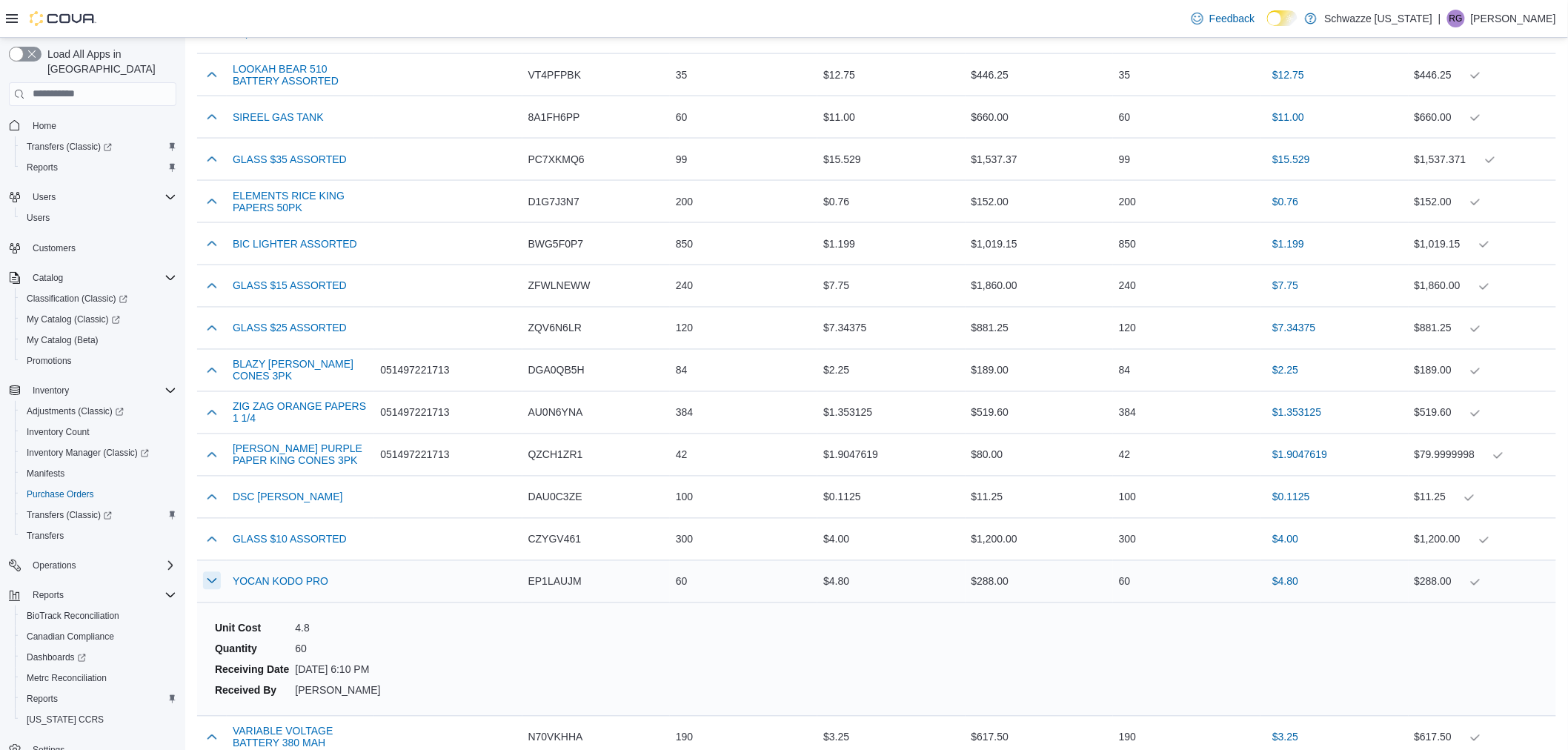
click at [217, 582] on button "button" at bounding box center [212, 581] width 18 height 18
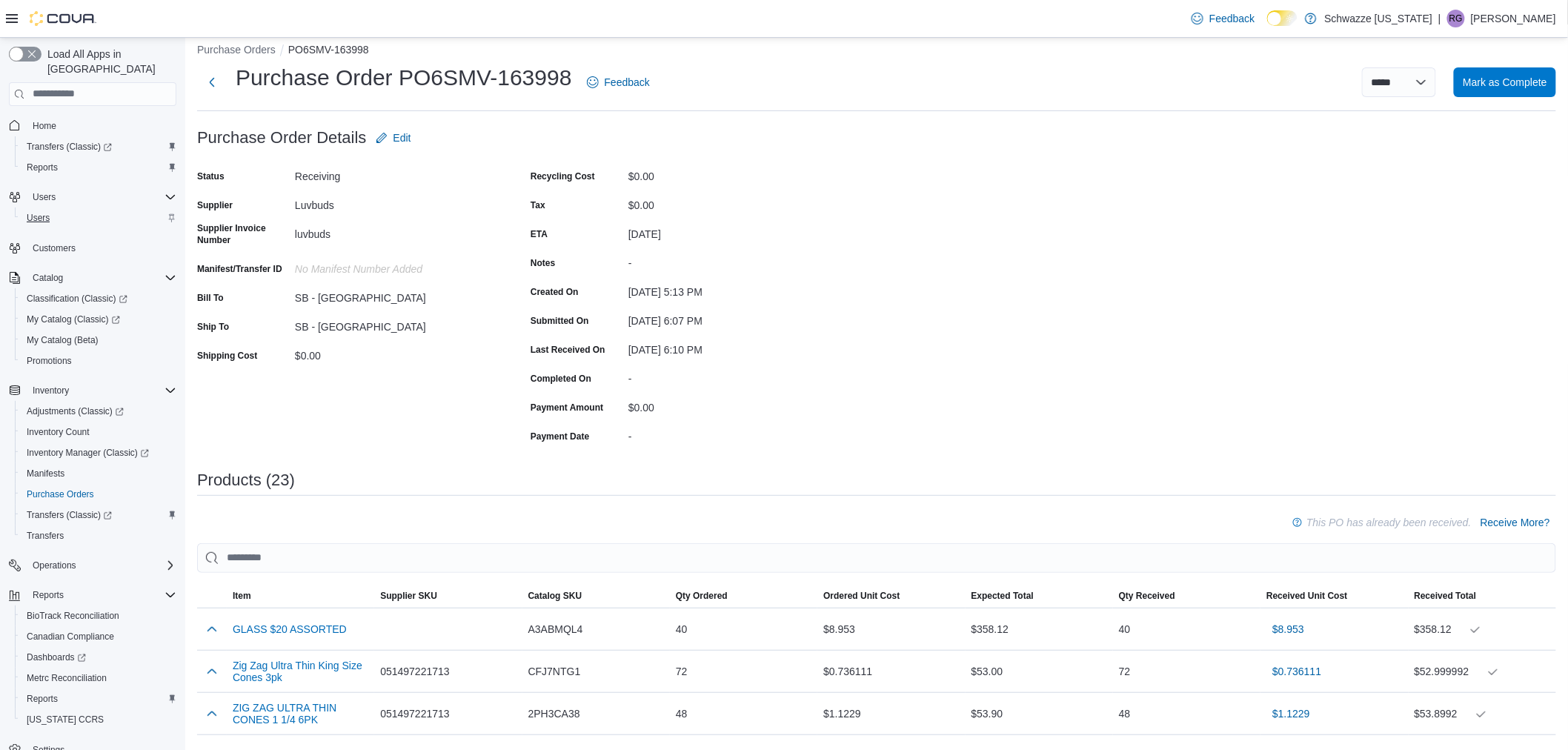
scroll to position [0, 0]
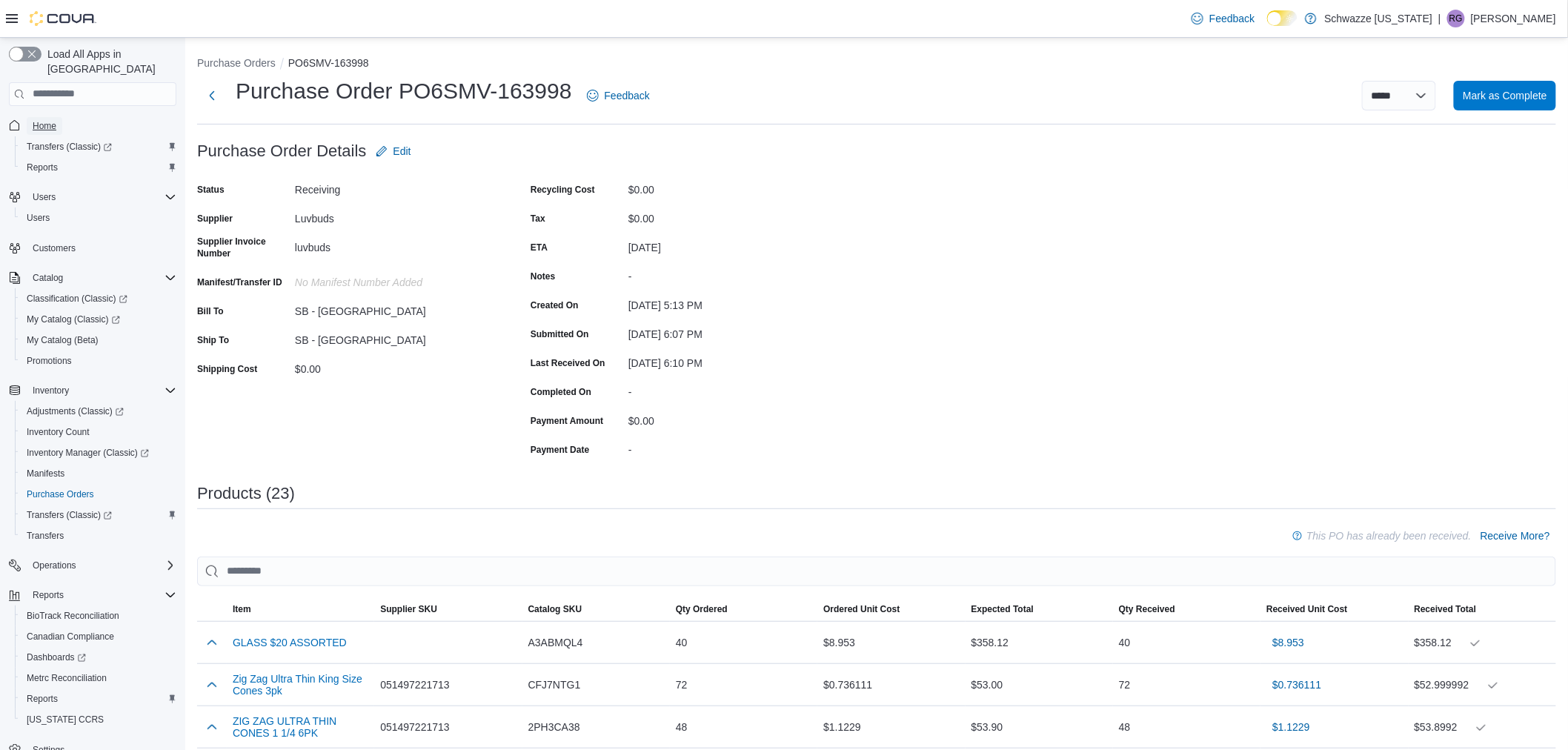
click at [41, 117] on span "Home" at bounding box center [44, 126] width 23 height 18
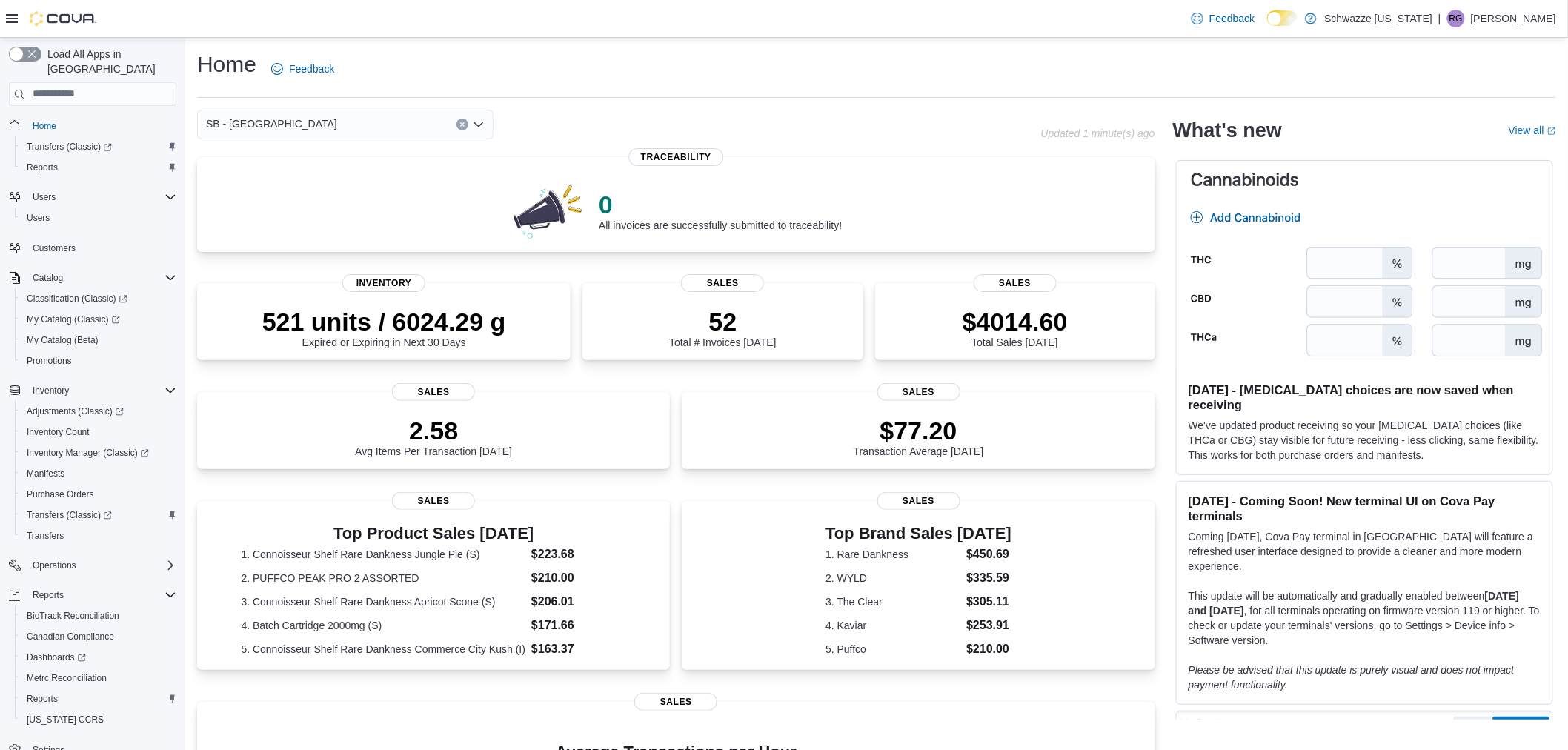
click at [345, 115] on div "SB - [GEOGRAPHIC_DATA]" at bounding box center [345, 124] width 296 height 30
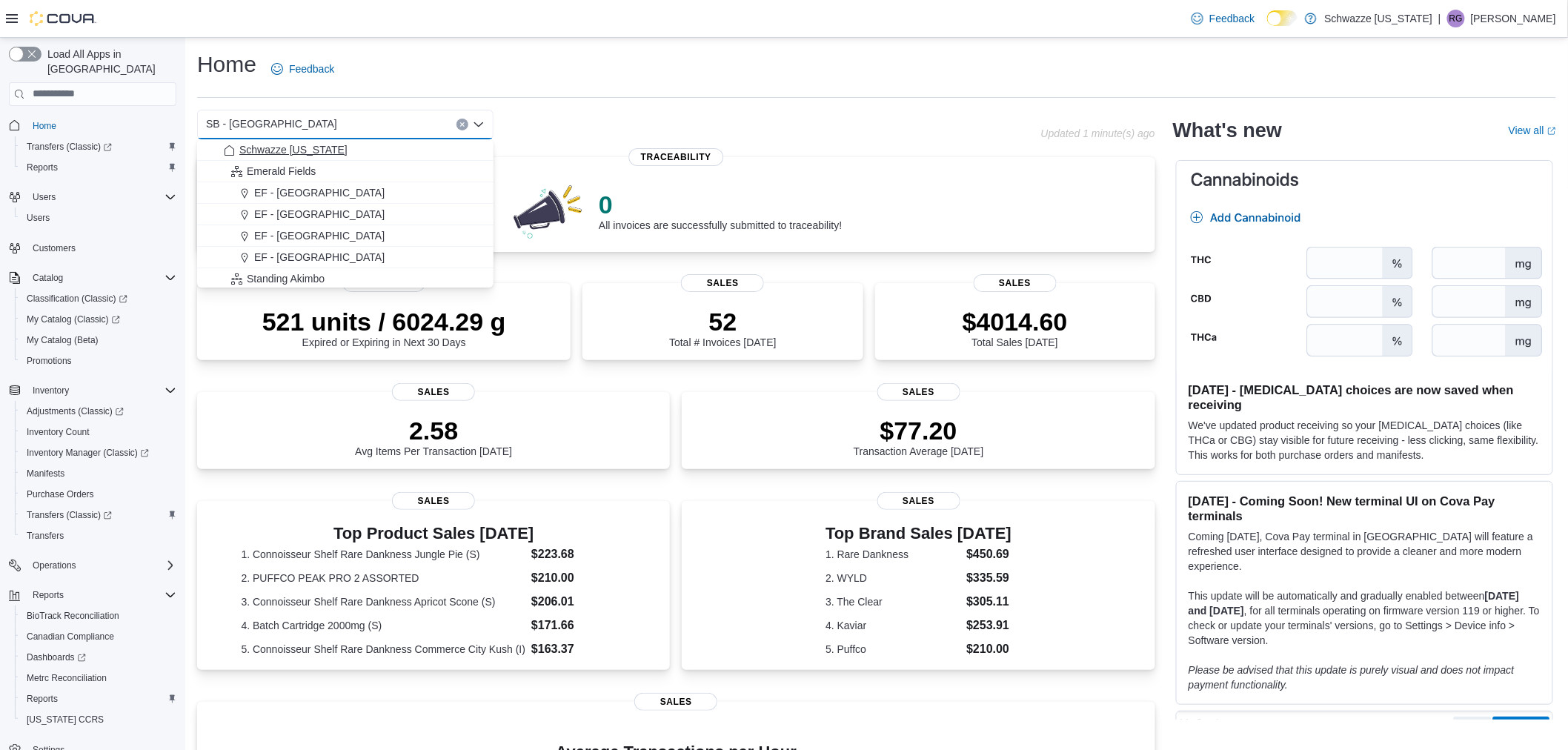
click at [308, 153] on span "Schwazze [US_STATE]" at bounding box center [293, 149] width 108 height 15
